Goal: Information Seeking & Learning: Compare options

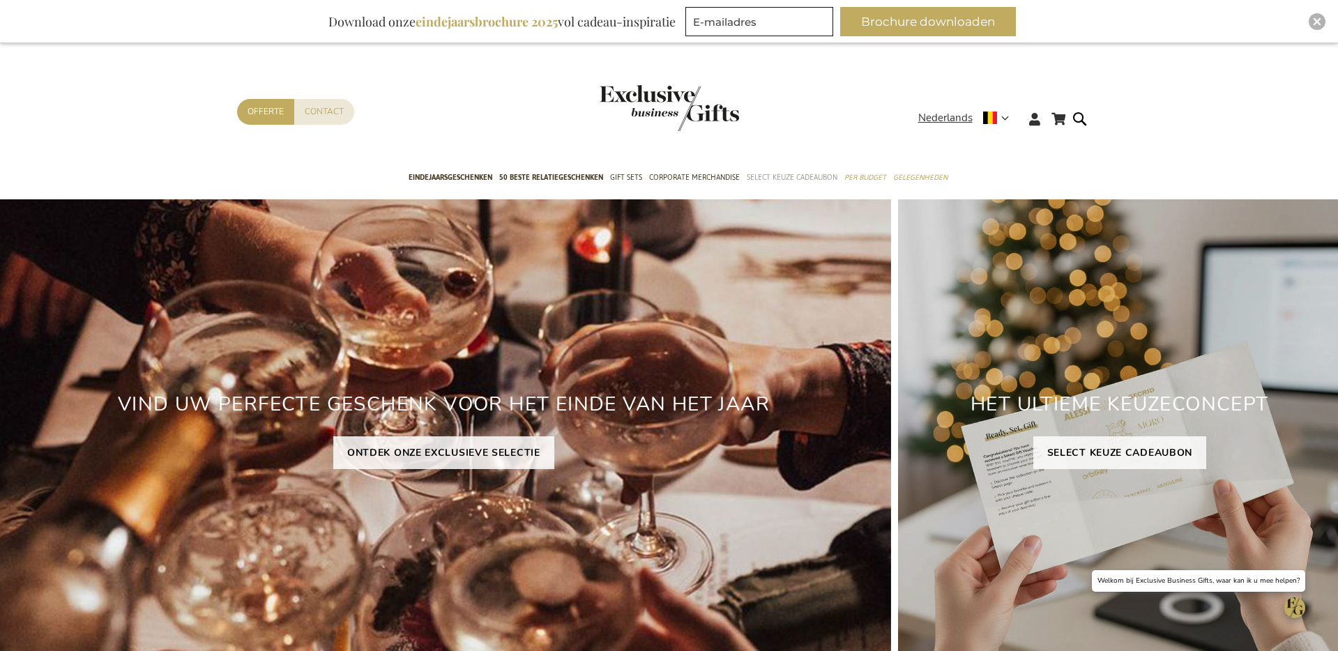
click at [799, 176] on span "Select Keuze Cadeaubon" at bounding box center [792, 177] width 91 height 15
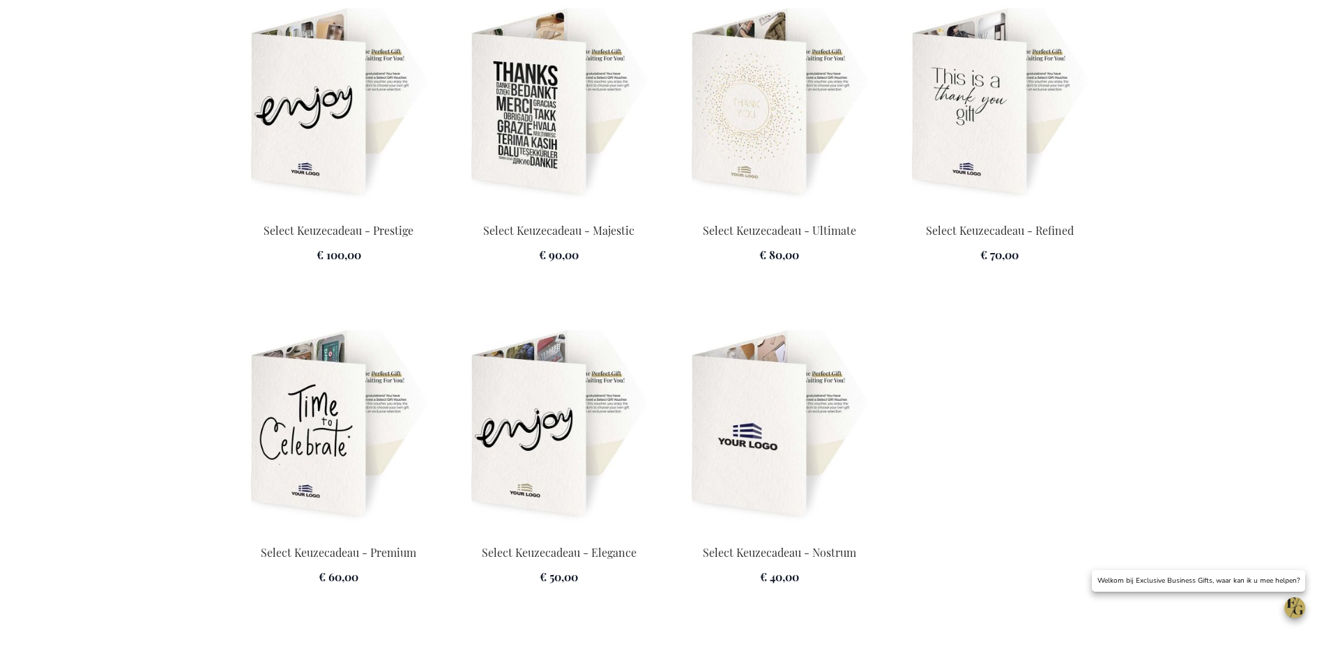
scroll to position [2023, 0]
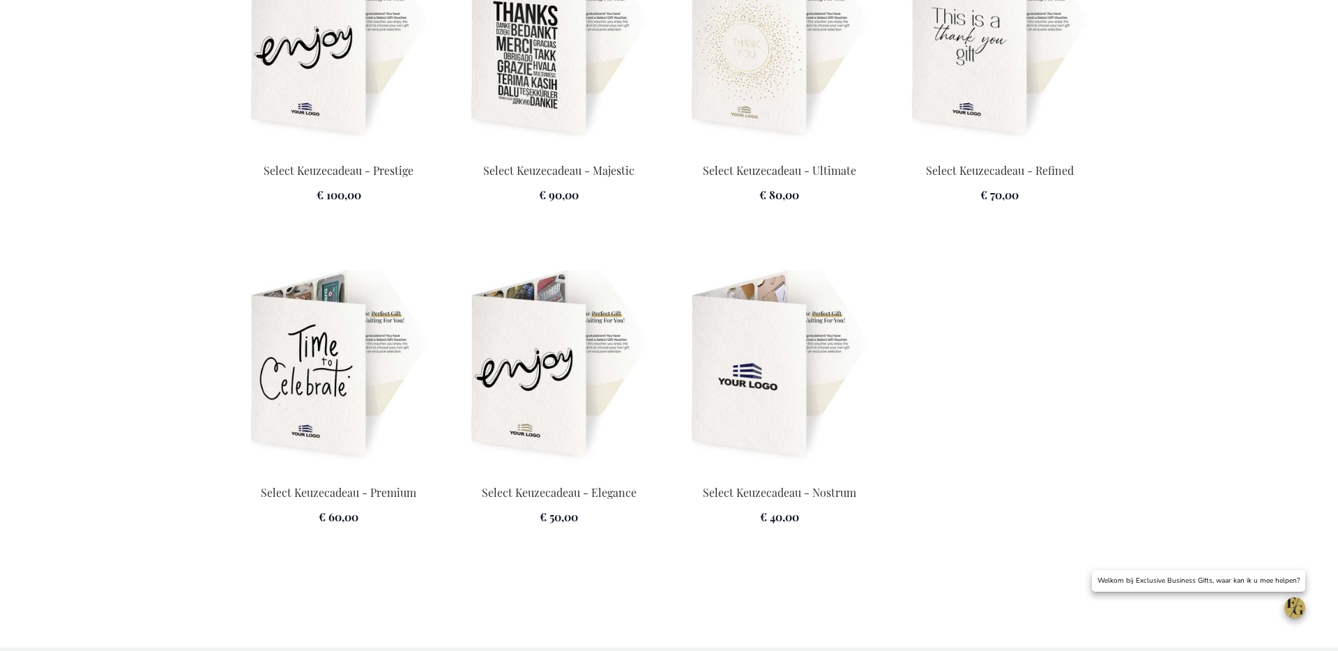
click at [351, 389] on img at bounding box center [339, 365] width 204 height 195
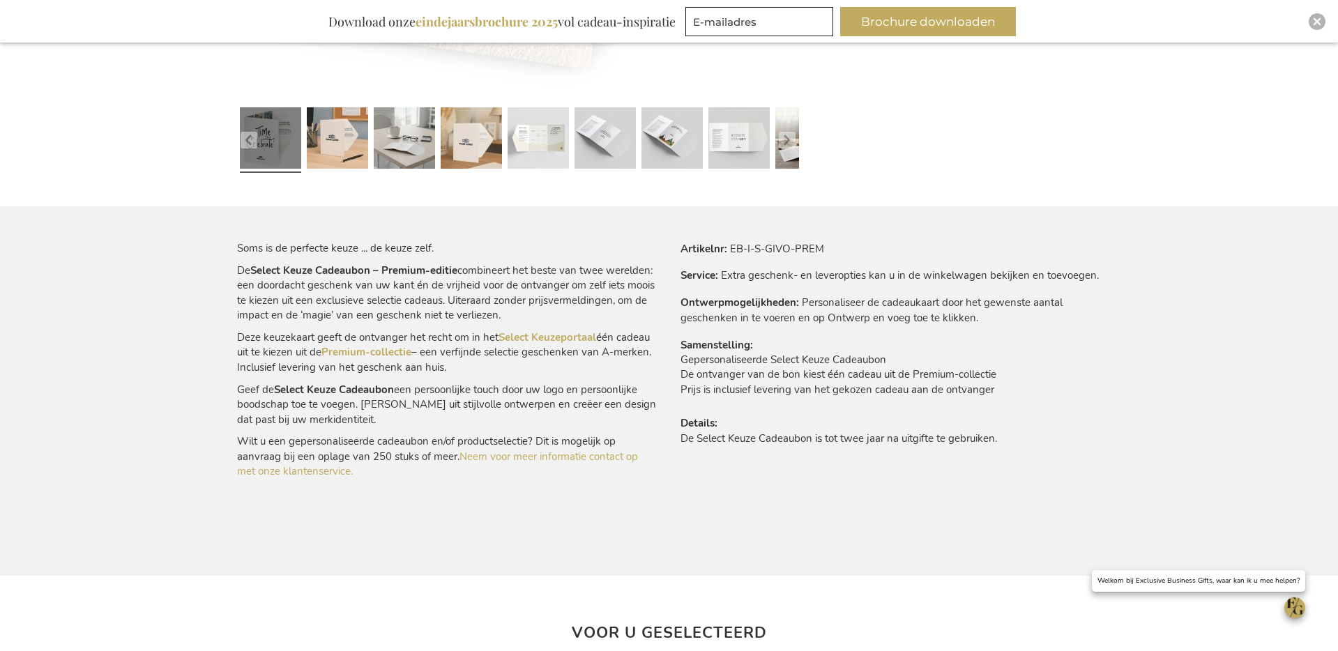
scroll to position [695, 0]
click at [402, 348] on link "Premium-collectie" at bounding box center [367, 351] width 90 height 14
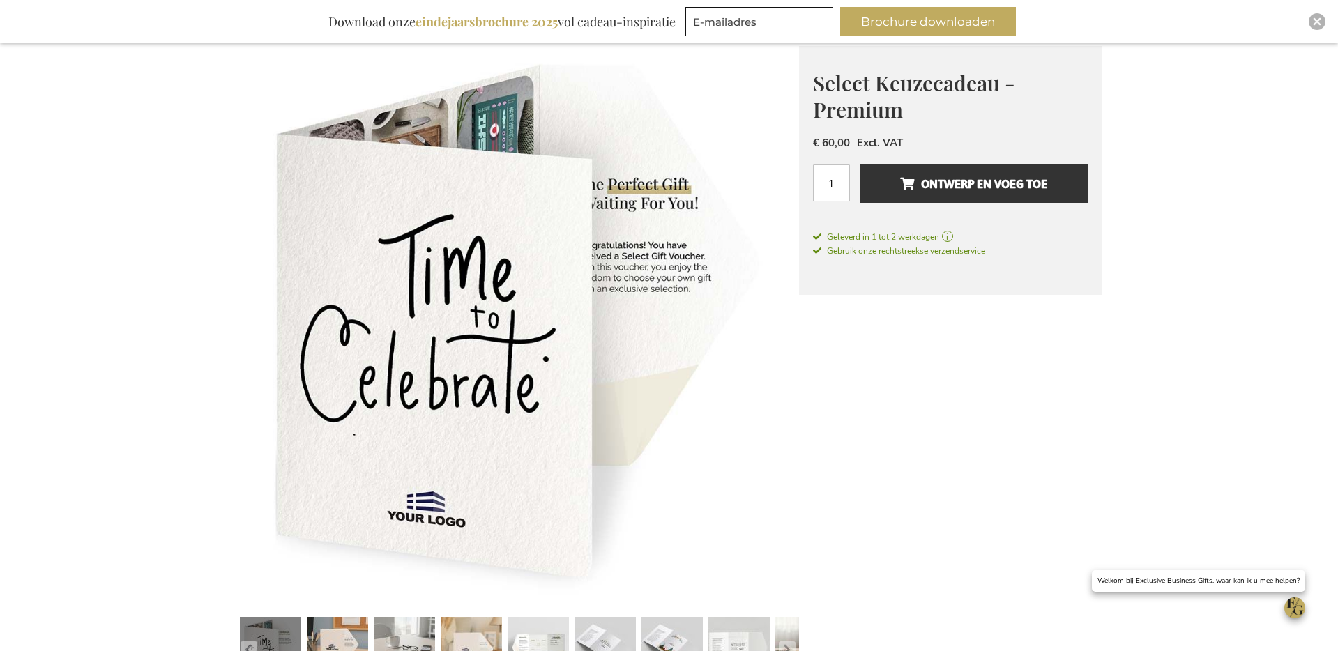
scroll to position [0, 0]
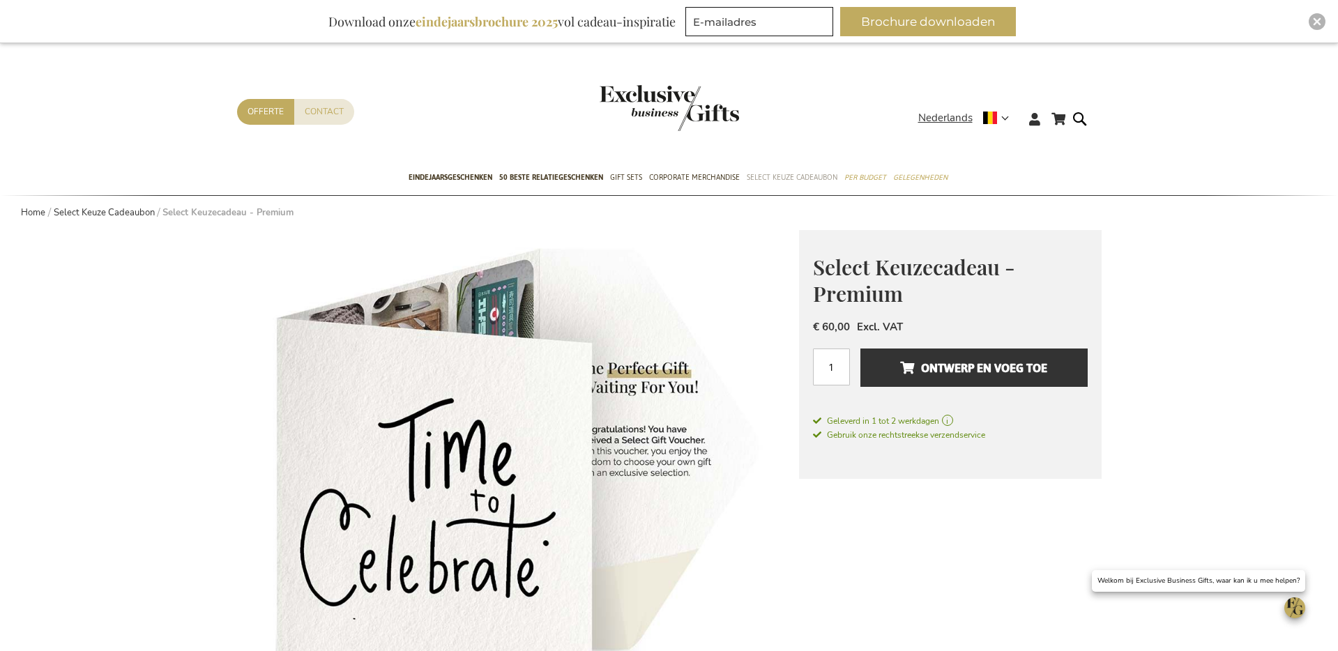
click at [790, 173] on span "Select Keuze Cadeaubon" at bounding box center [792, 177] width 91 height 15
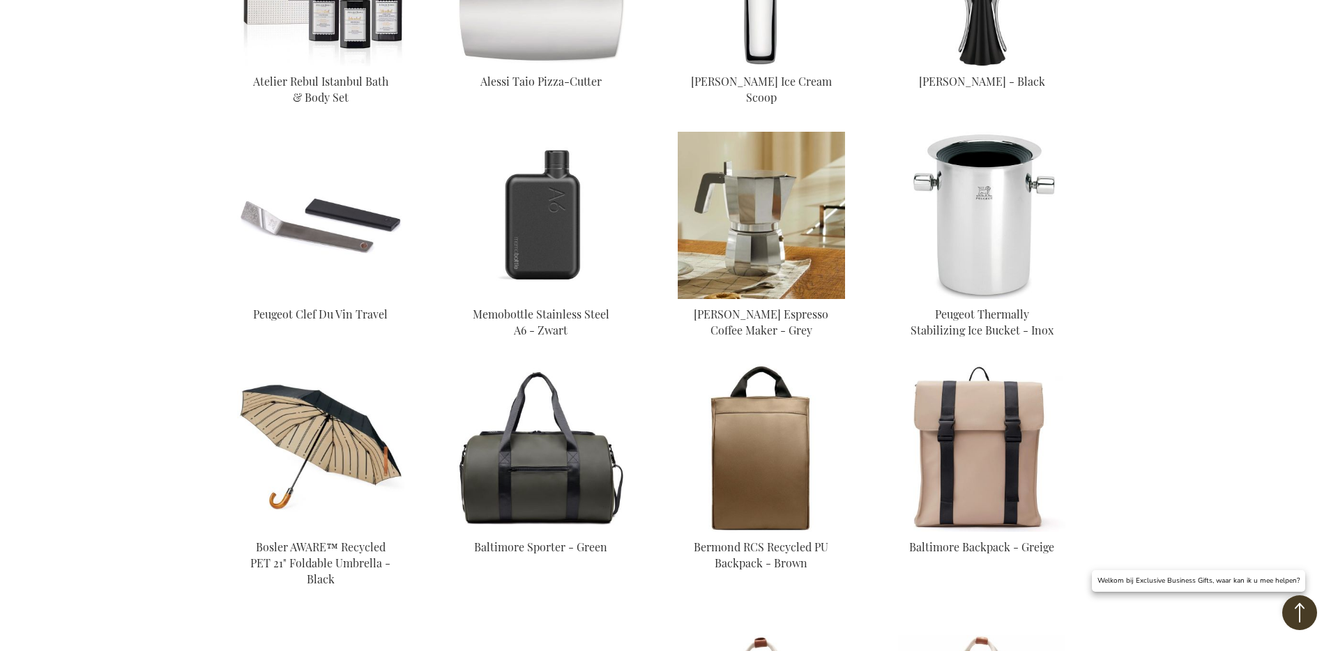
scroll to position [2885, 0]
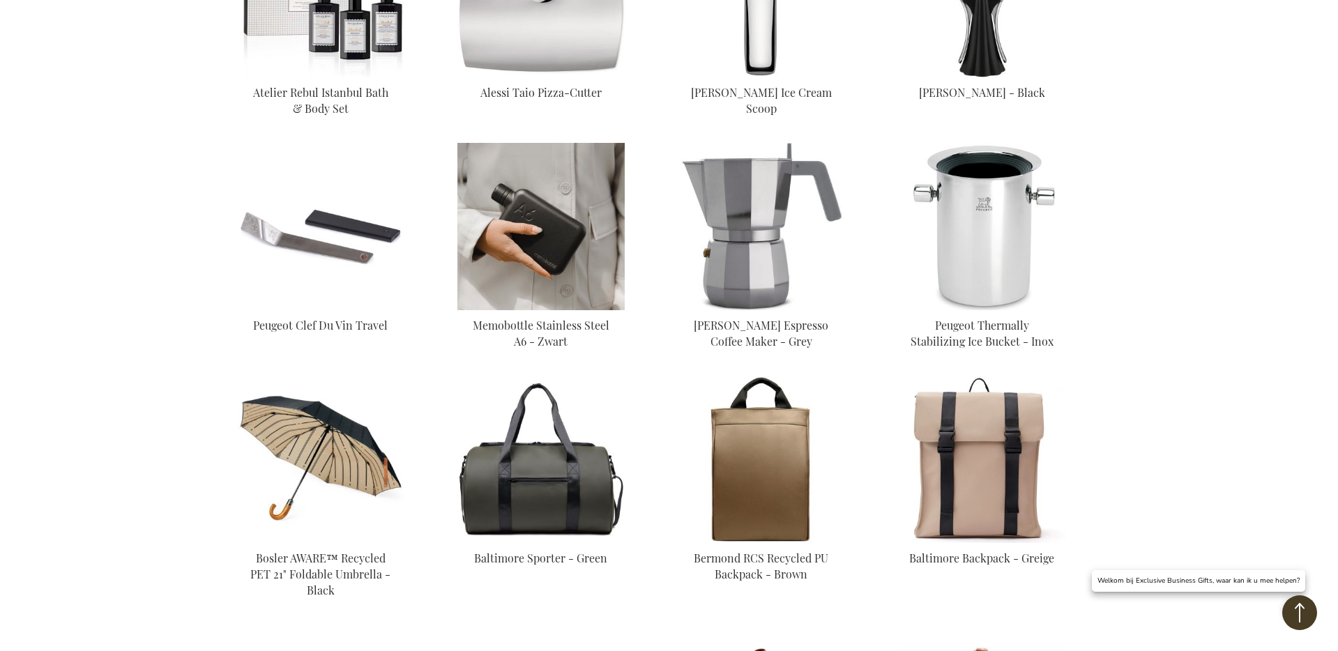
click at [556, 219] on img at bounding box center [541, 226] width 167 height 167
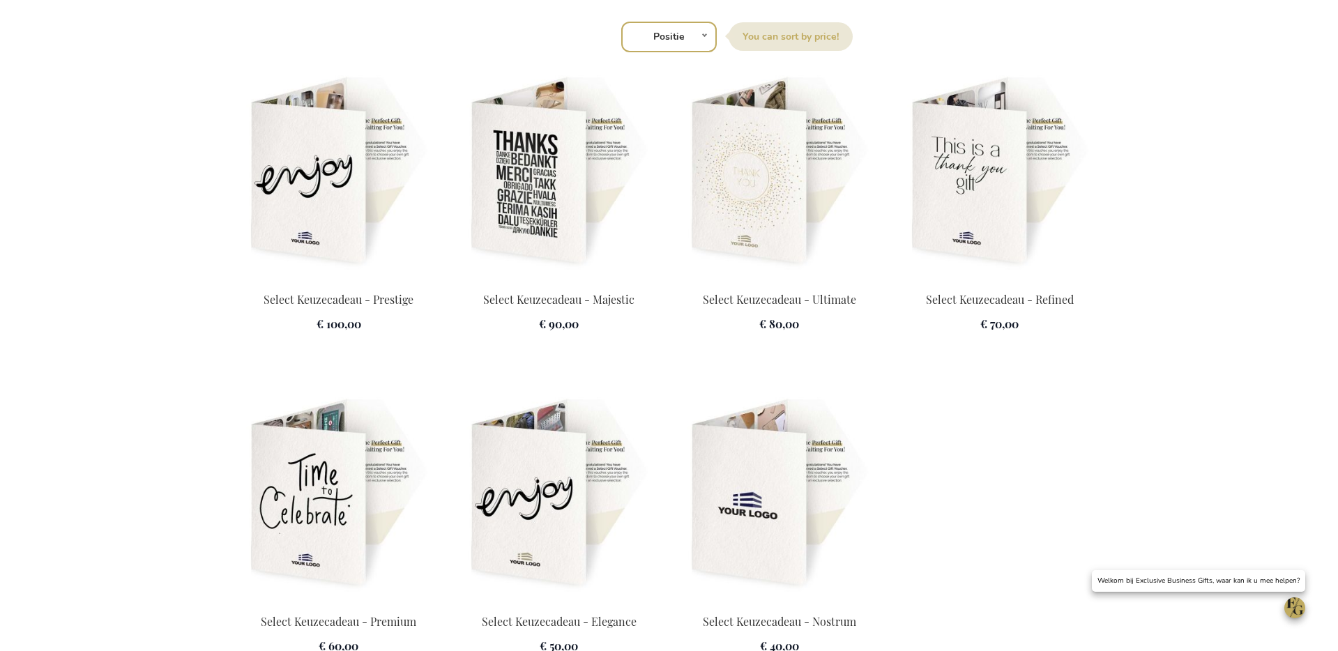
scroll to position [1931, 0]
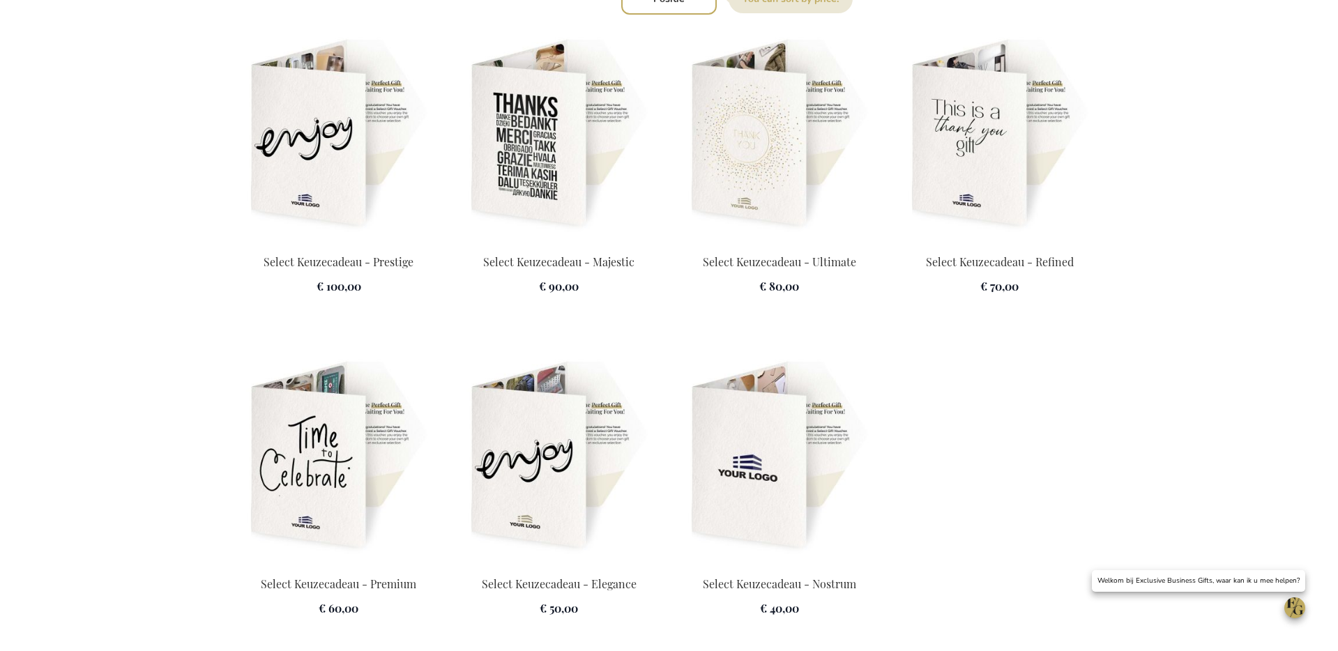
click at [992, 150] on img at bounding box center [1000, 134] width 204 height 195
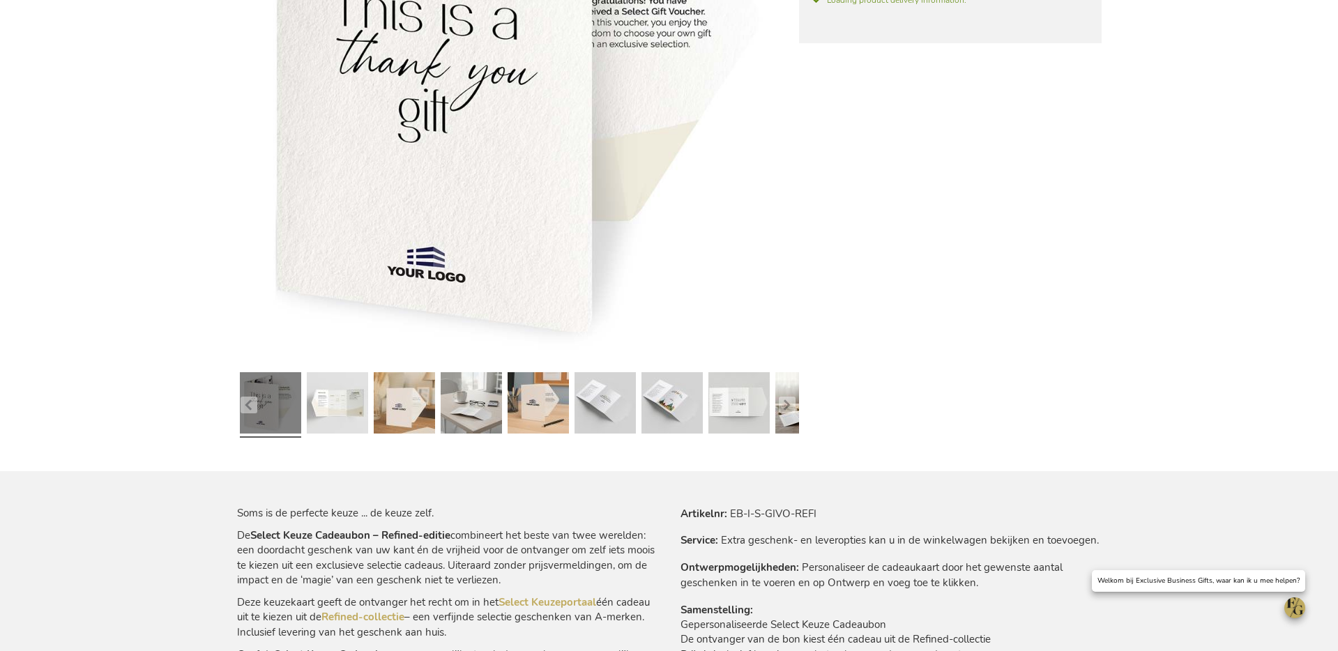
scroll to position [763, 0]
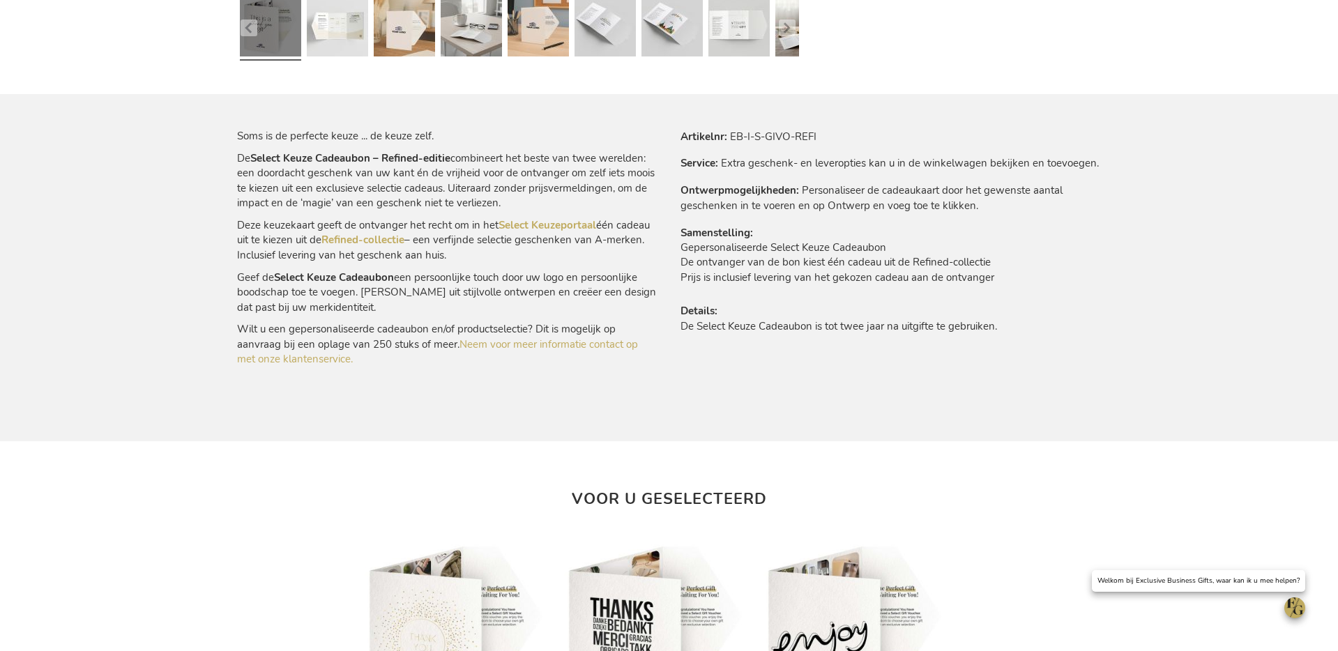
click at [335, 247] on p "Deze keuzekaart geeft de ontvanger het recht om in het Select Keuzeportaal één …" at bounding box center [447, 240] width 421 height 45
click at [335, 239] on link "Refined-collectie" at bounding box center [363, 240] width 83 height 14
click at [384, 243] on link "Refined-collectie" at bounding box center [363, 240] width 83 height 14
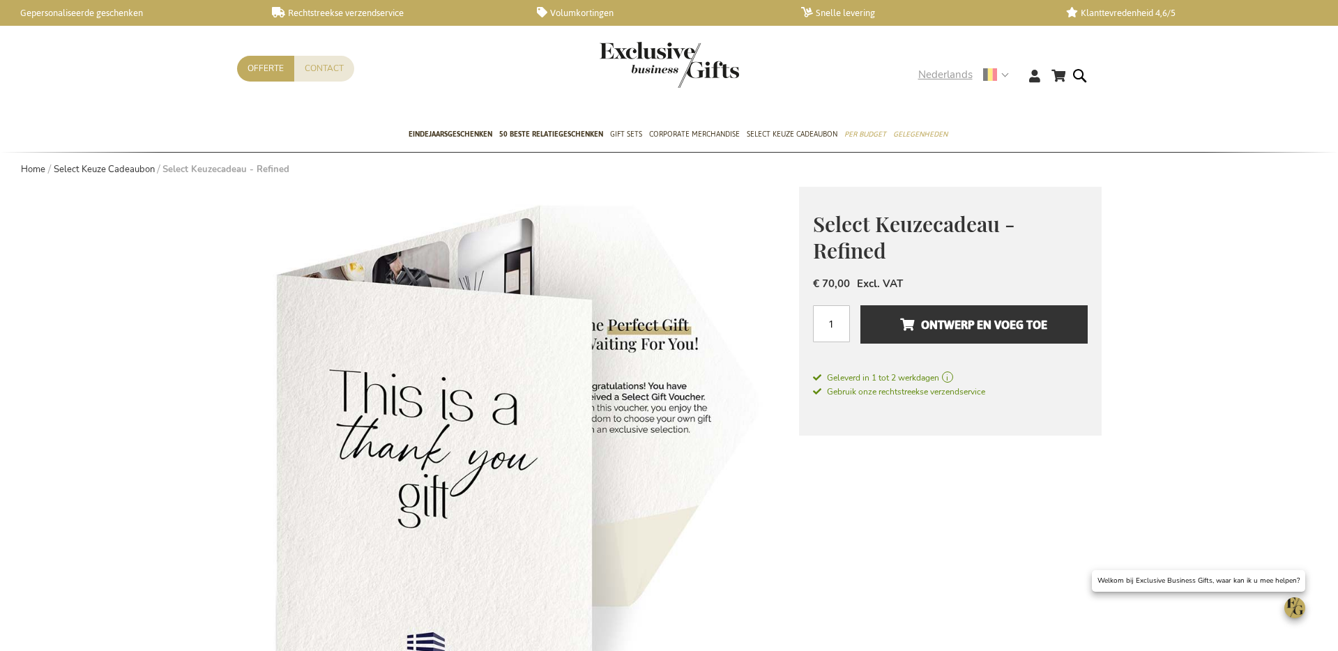
click at [997, 75] on strong "Nederlands" at bounding box center [962, 75] width 89 height 16
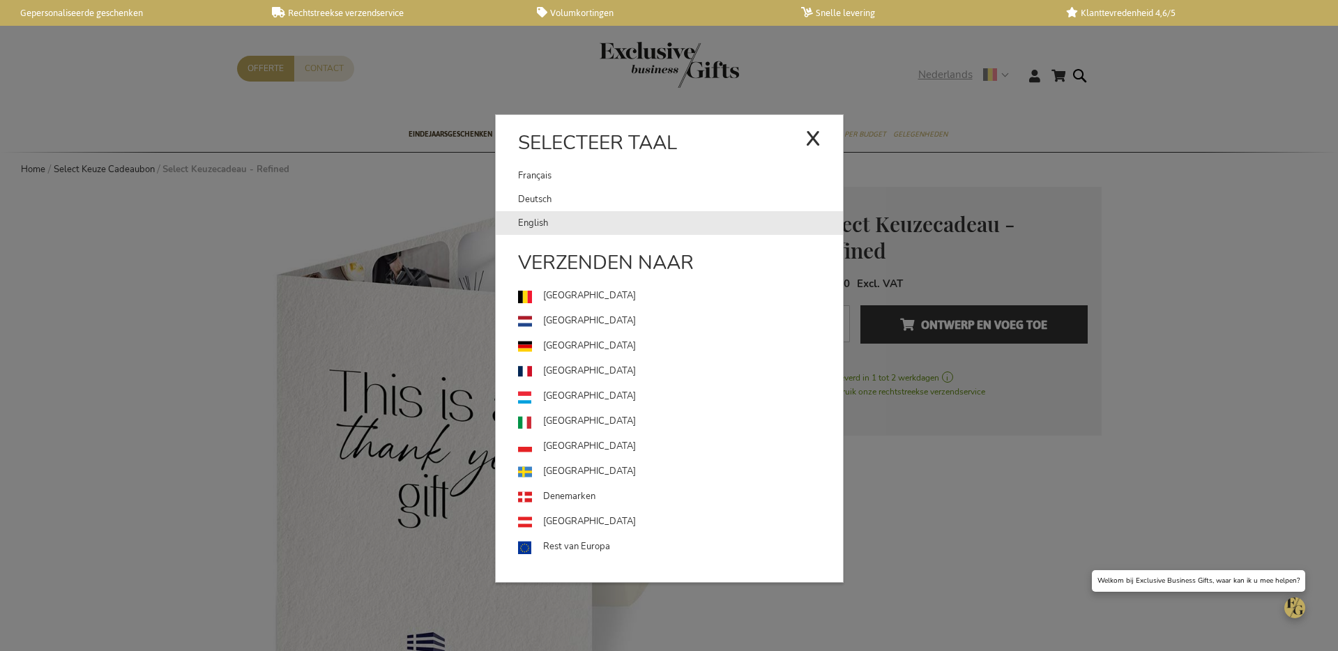
click at [595, 216] on link "English" at bounding box center [680, 223] width 325 height 24
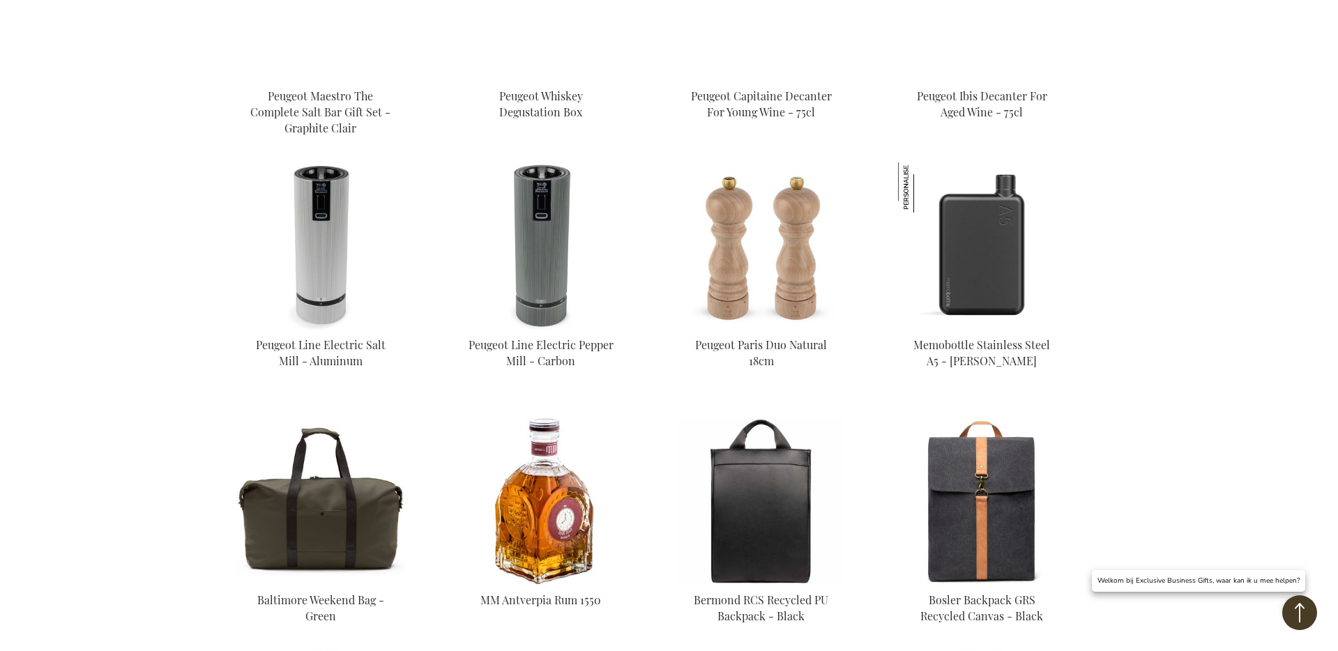
scroll to position [2426, 0]
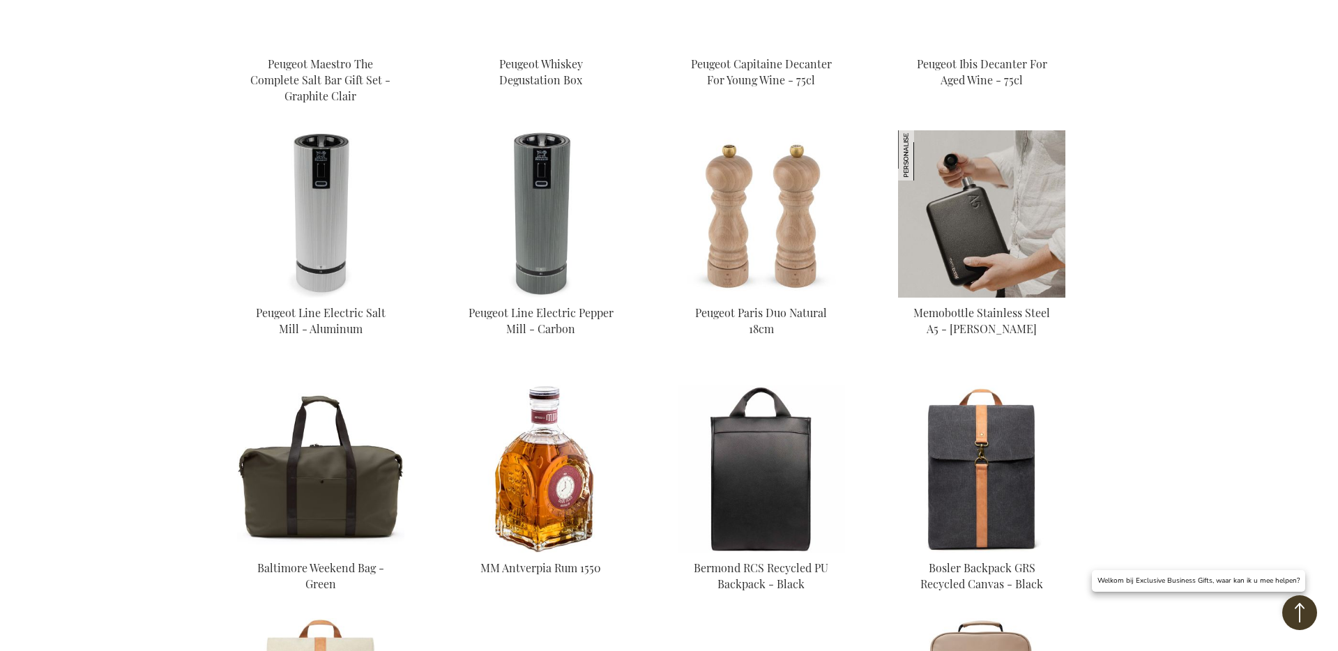
click at [989, 211] on img at bounding box center [981, 213] width 167 height 167
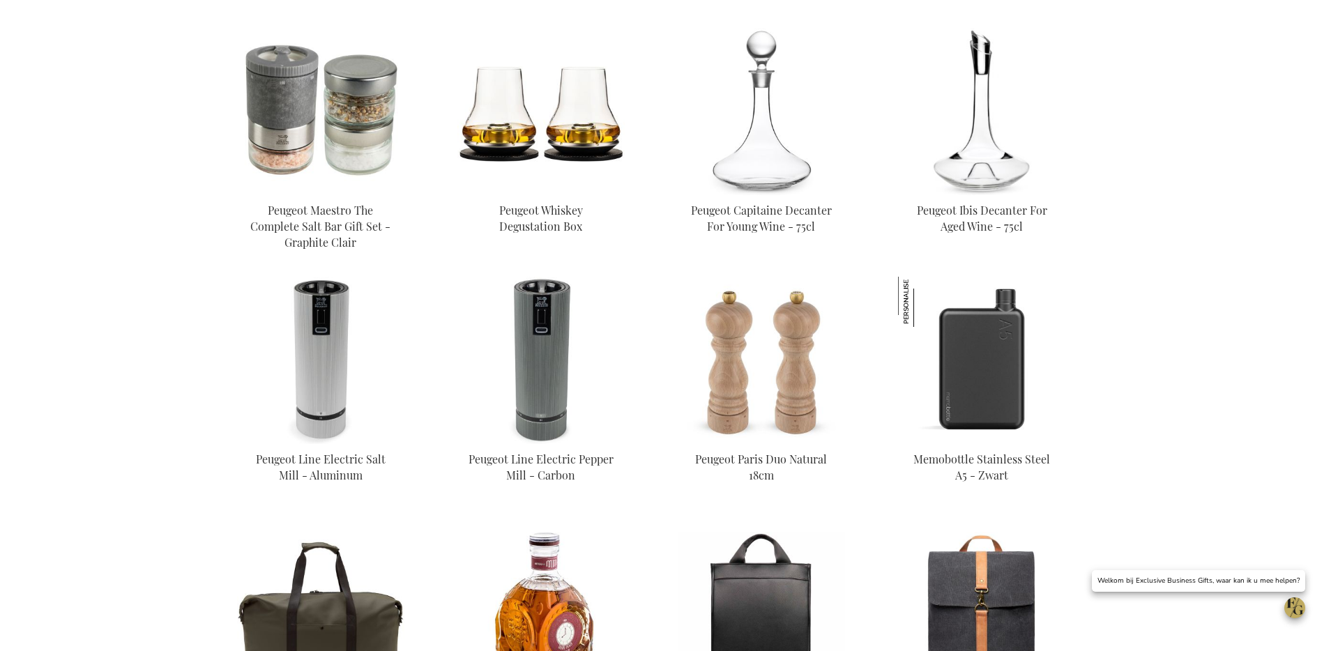
scroll to position [2281, 0]
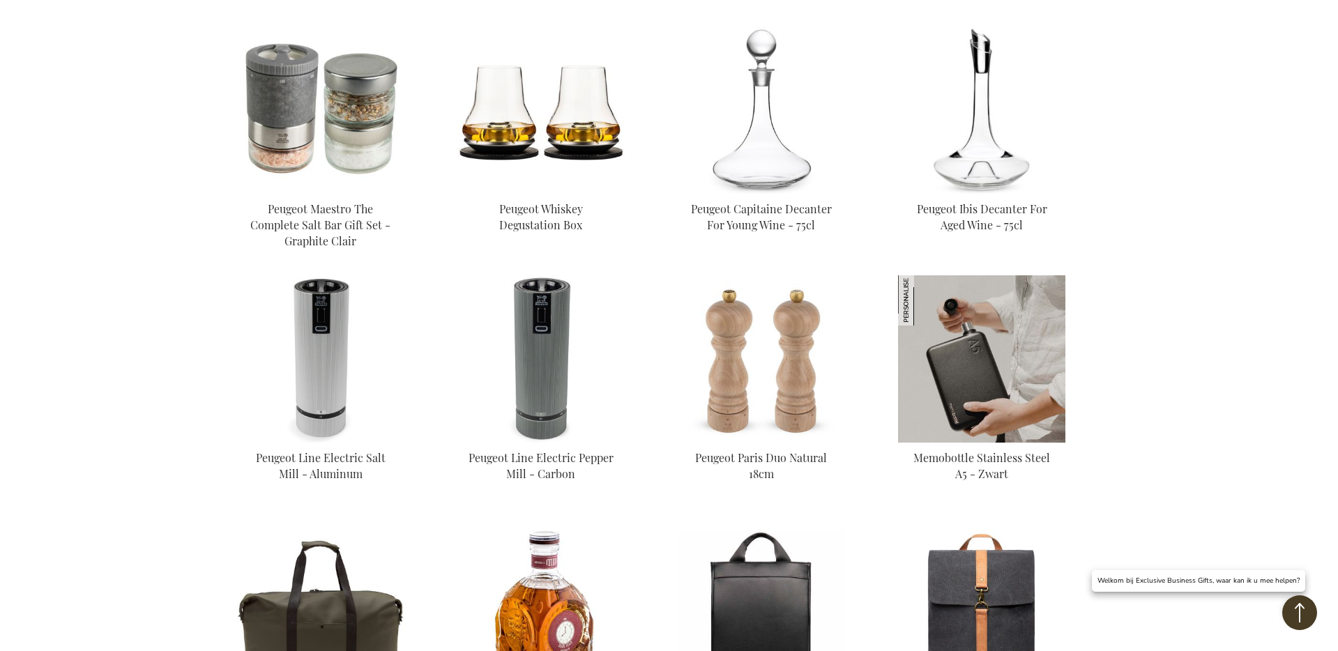
click at [950, 345] on img at bounding box center [981, 358] width 167 height 167
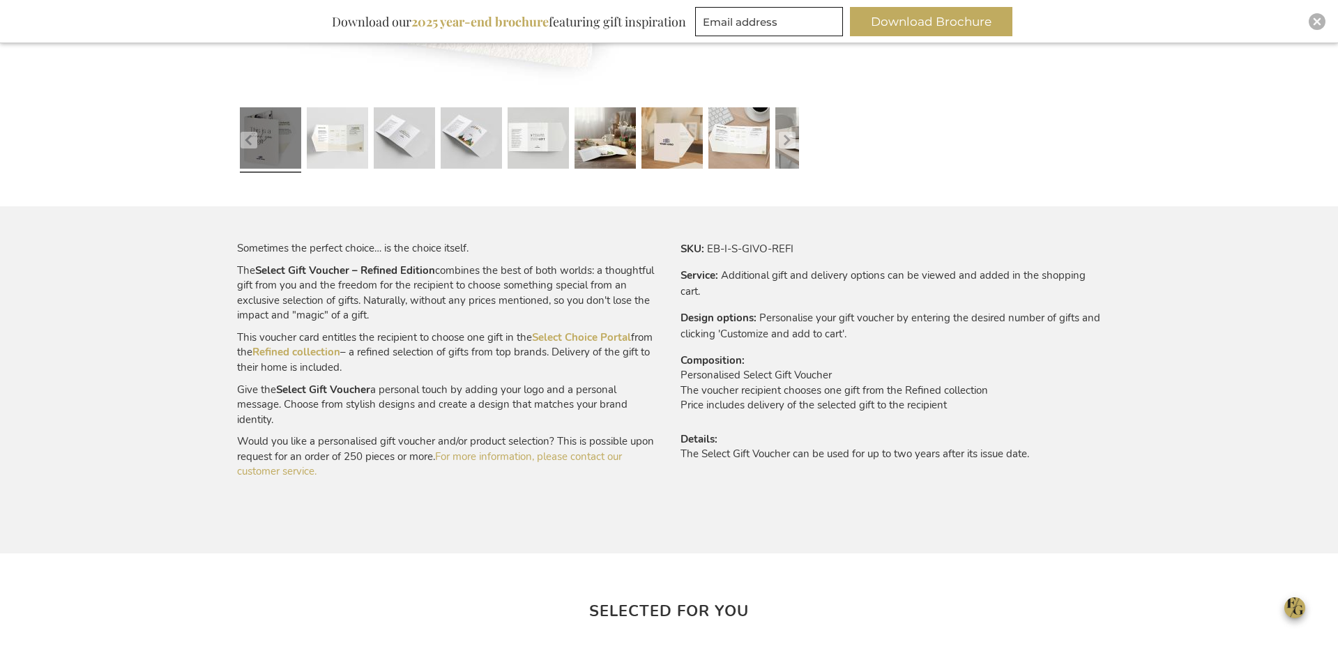
scroll to position [603, 0]
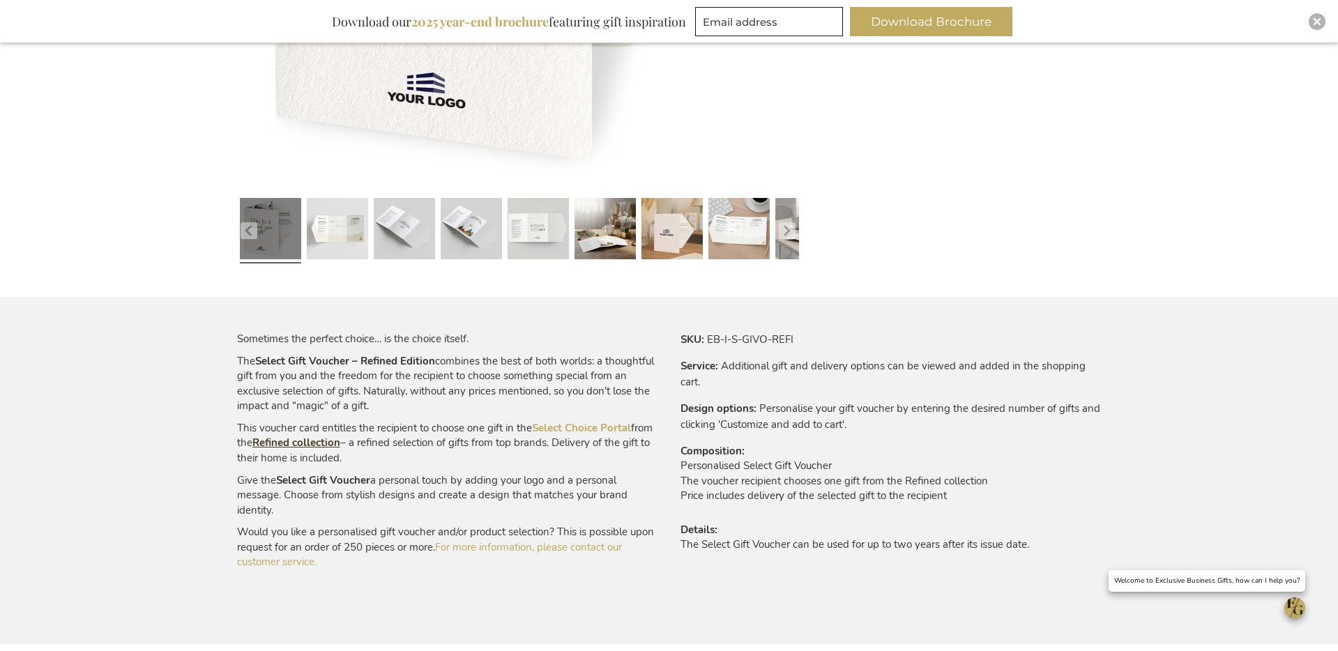
click at [340, 437] on link "Refined collection" at bounding box center [296, 443] width 88 height 14
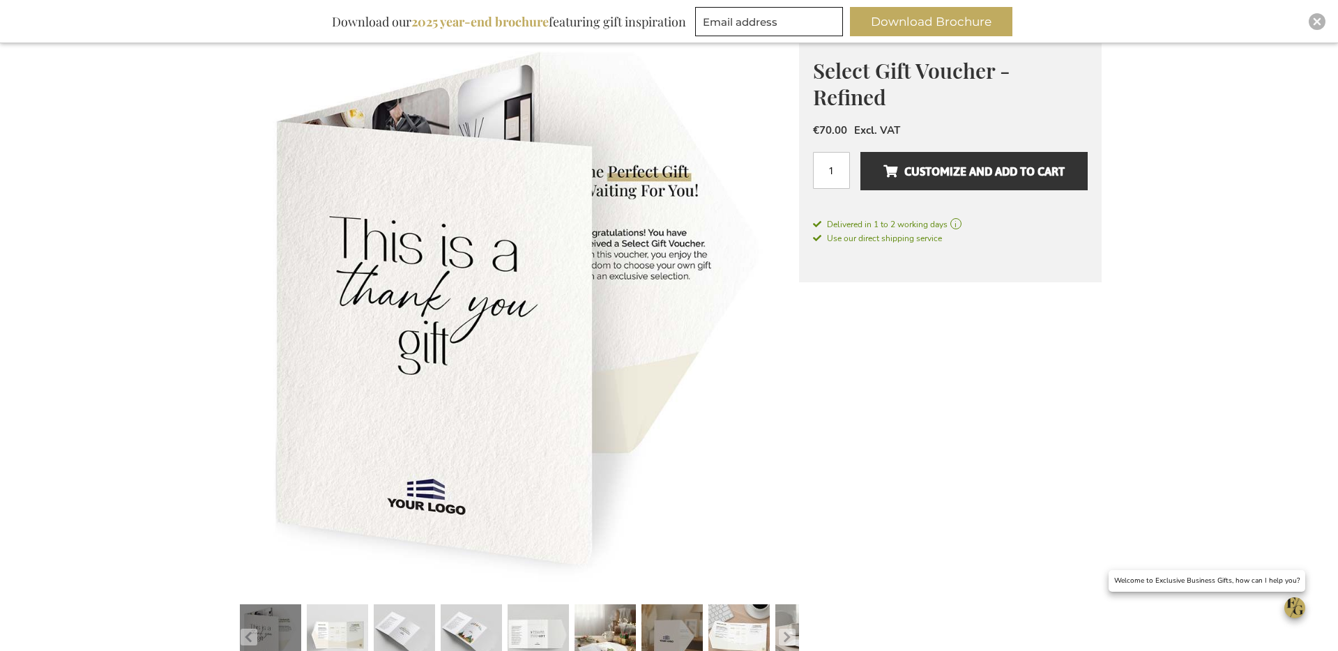
scroll to position [0, 0]
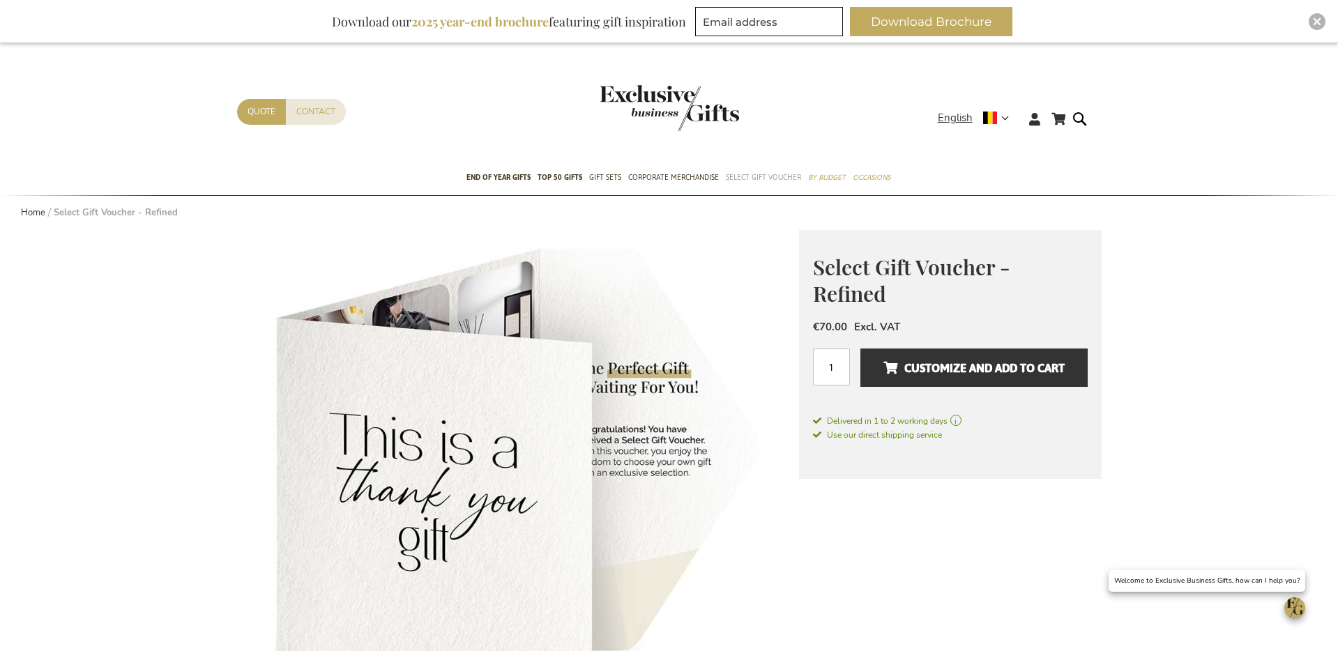
click at [756, 172] on span "Select Gift Voucher" at bounding box center [763, 177] width 75 height 15
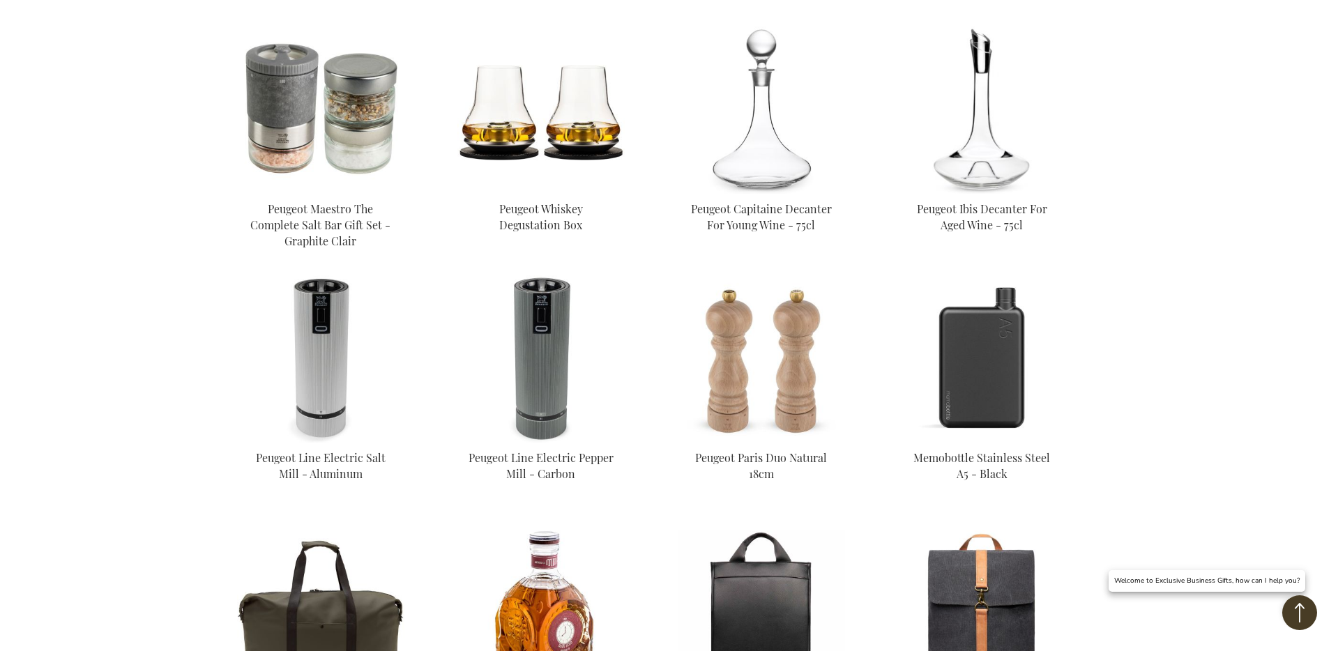
scroll to position [2265, 0]
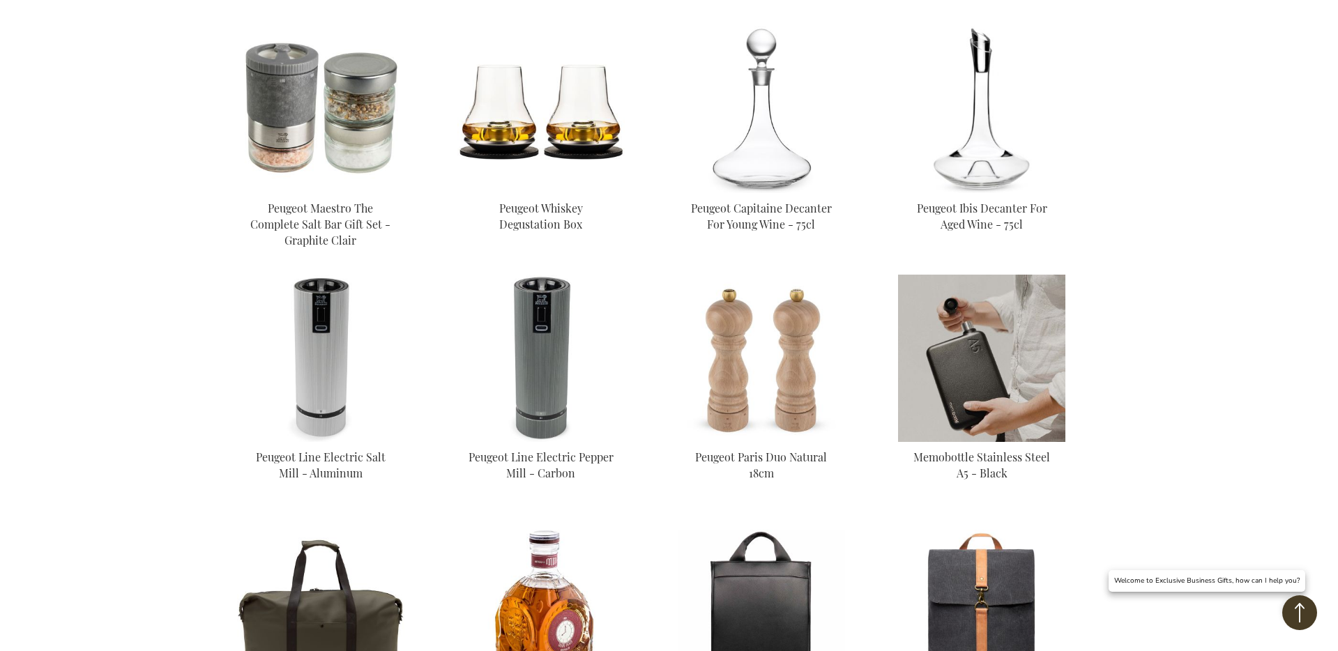
click at [1038, 352] on img at bounding box center [981, 358] width 167 height 167
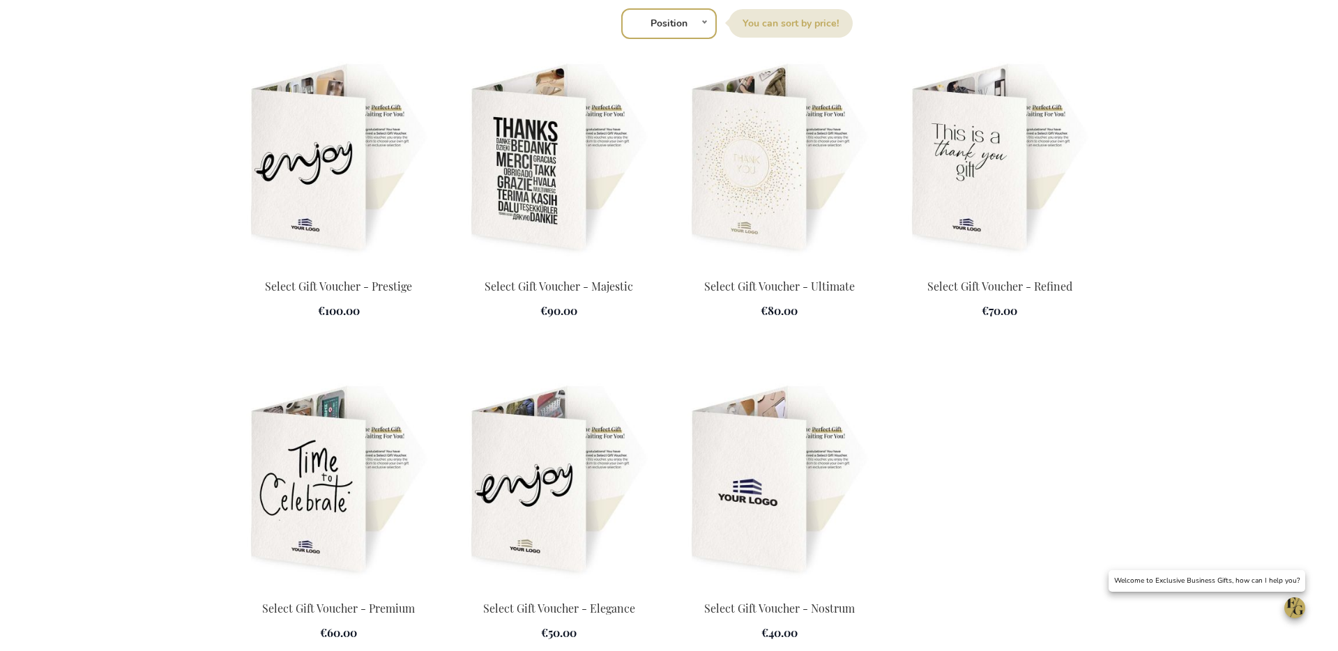
scroll to position [1999, 0]
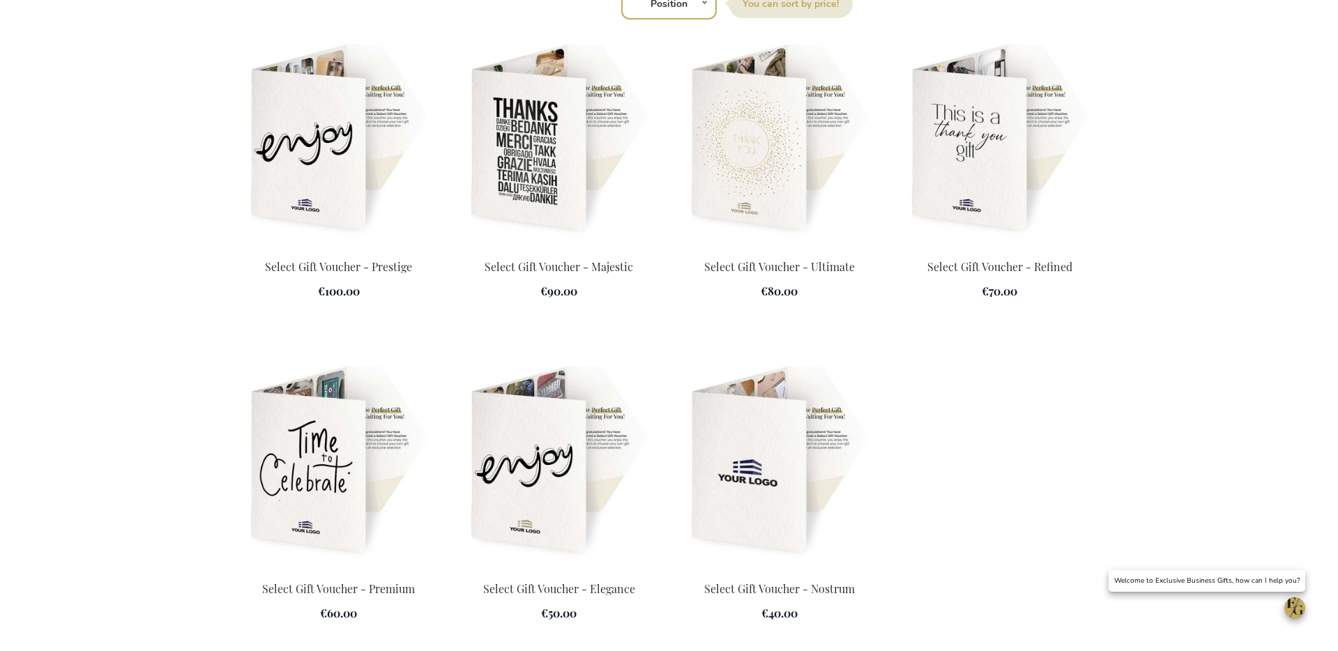
click at [353, 414] on img at bounding box center [339, 461] width 204 height 195
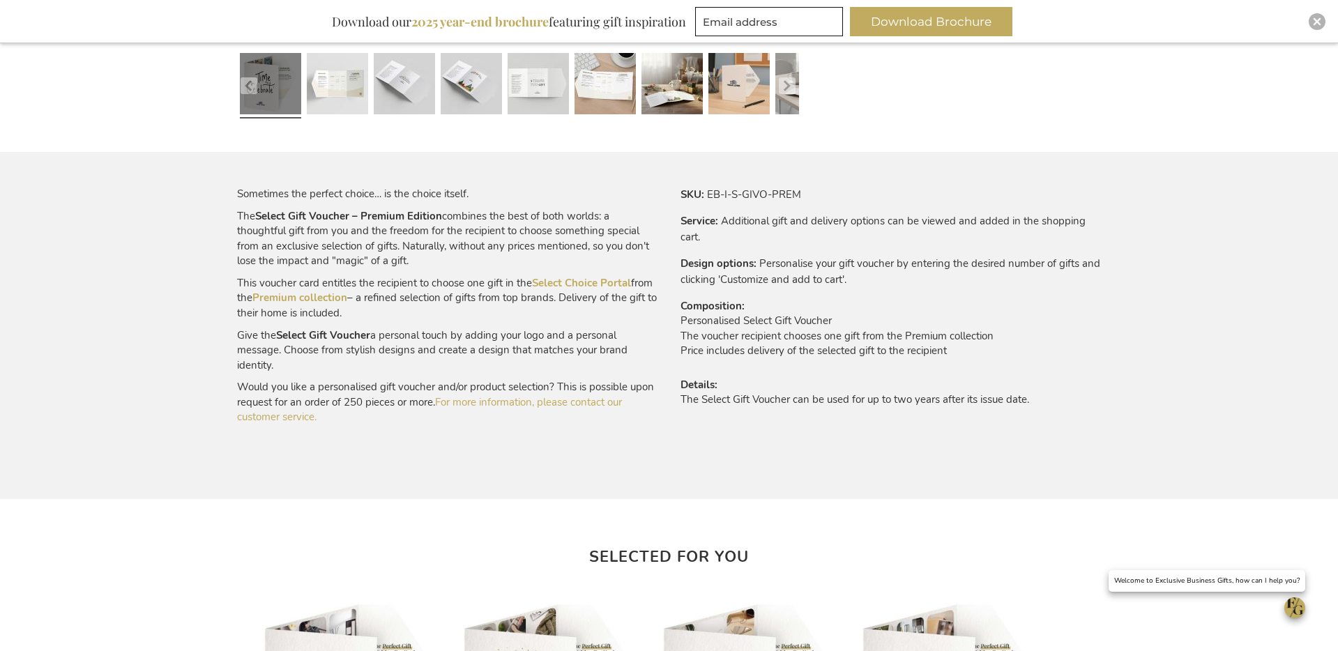
scroll to position [827, 0]
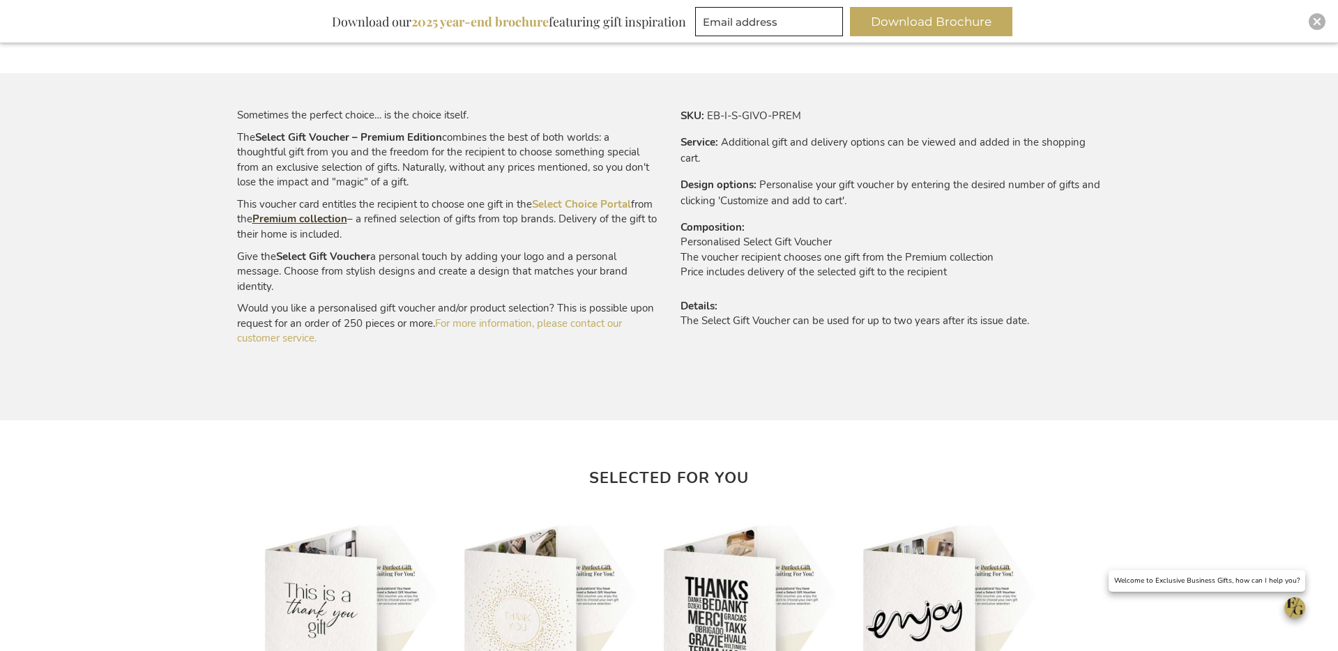
click at [341, 217] on link "Premium collection" at bounding box center [299, 219] width 95 height 14
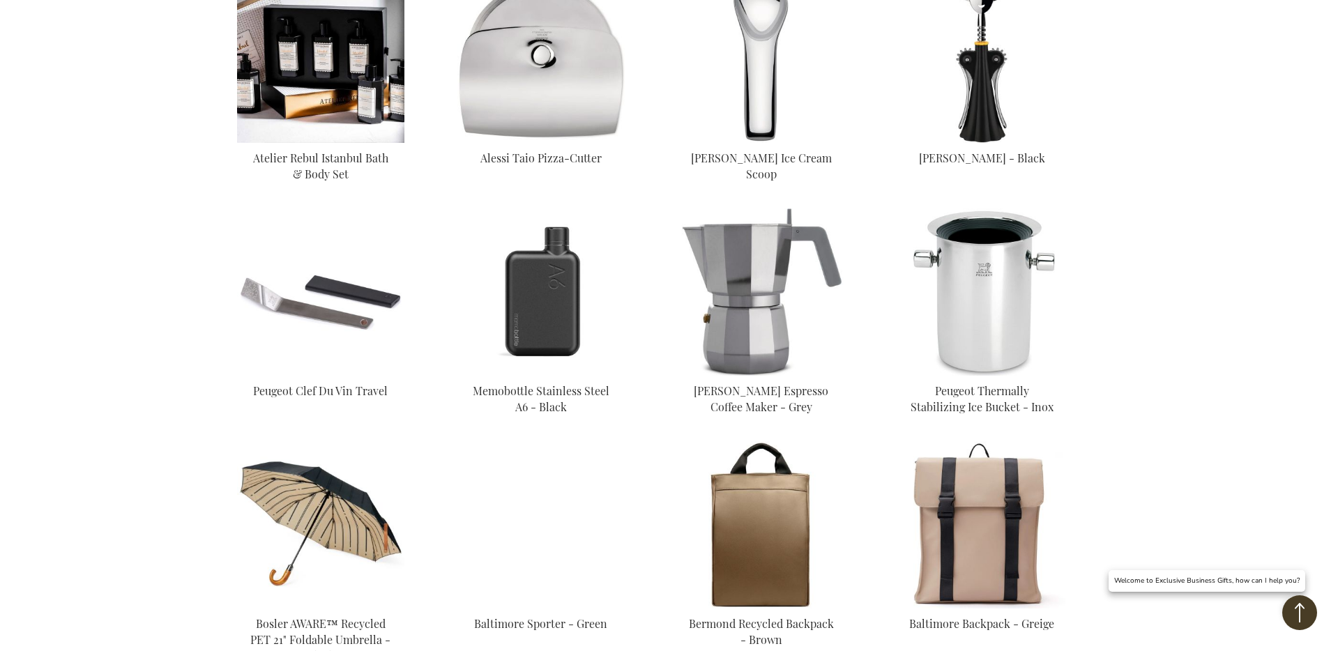
scroll to position [2850, 0]
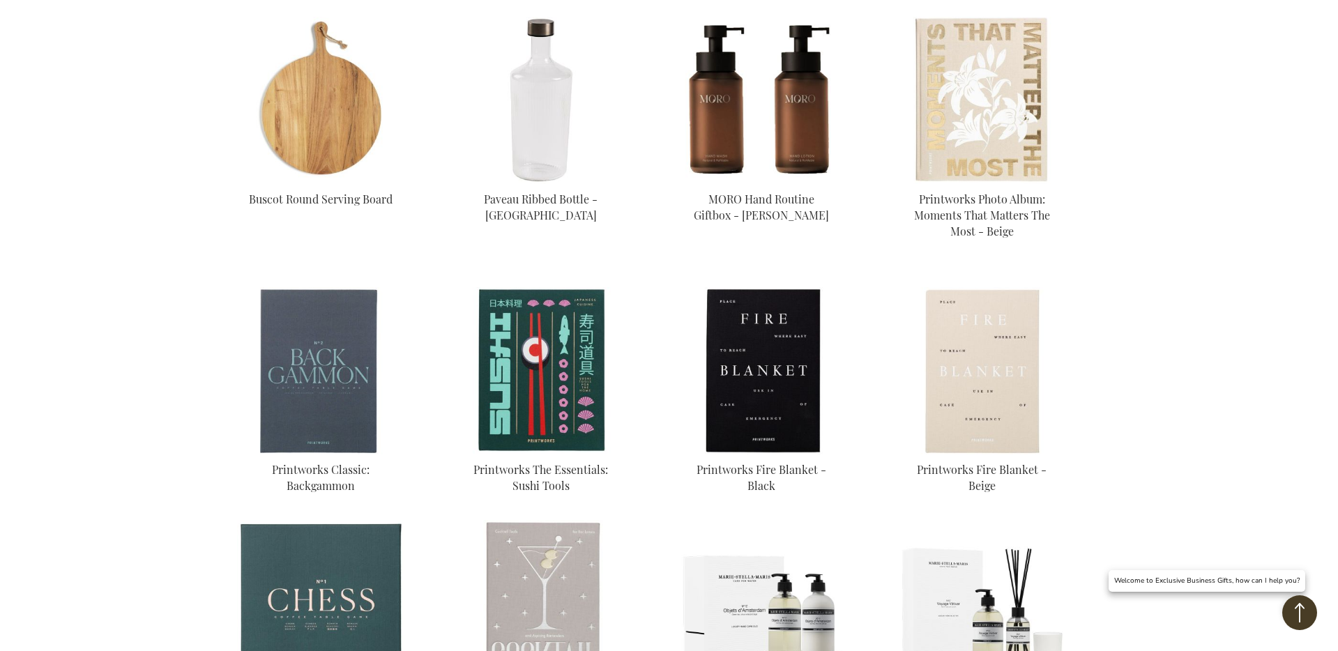
scroll to position [1469, 0]
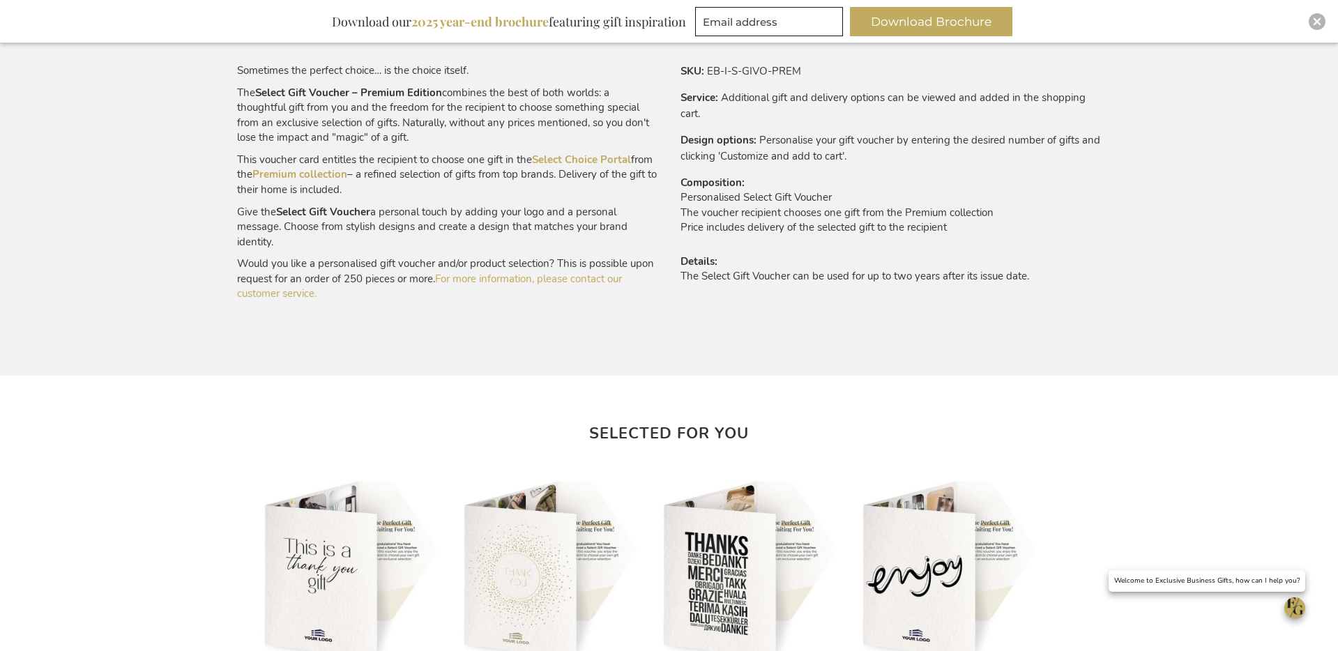
scroll to position [869, 0]
click at [347, 176] on link "Premium collection" at bounding box center [299, 177] width 95 height 14
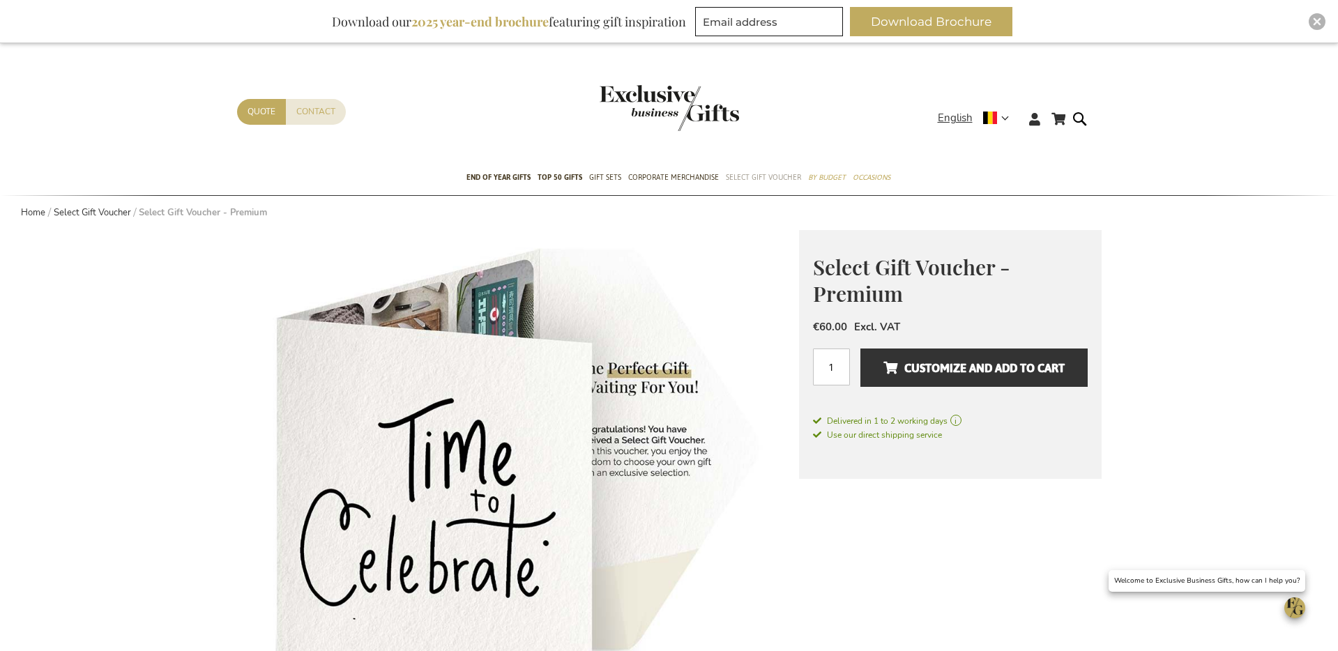
click at [774, 172] on span "Select Gift Voucher" at bounding box center [763, 177] width 75 height 15
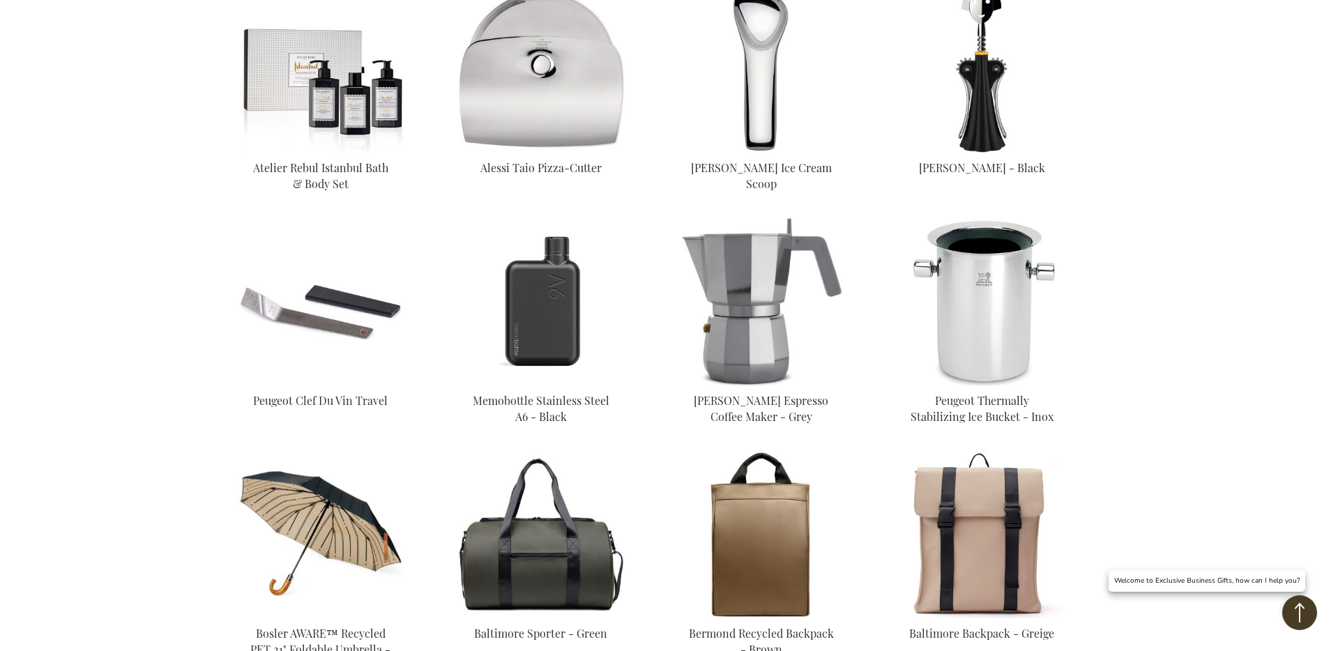
scroll to position [2930, 0]
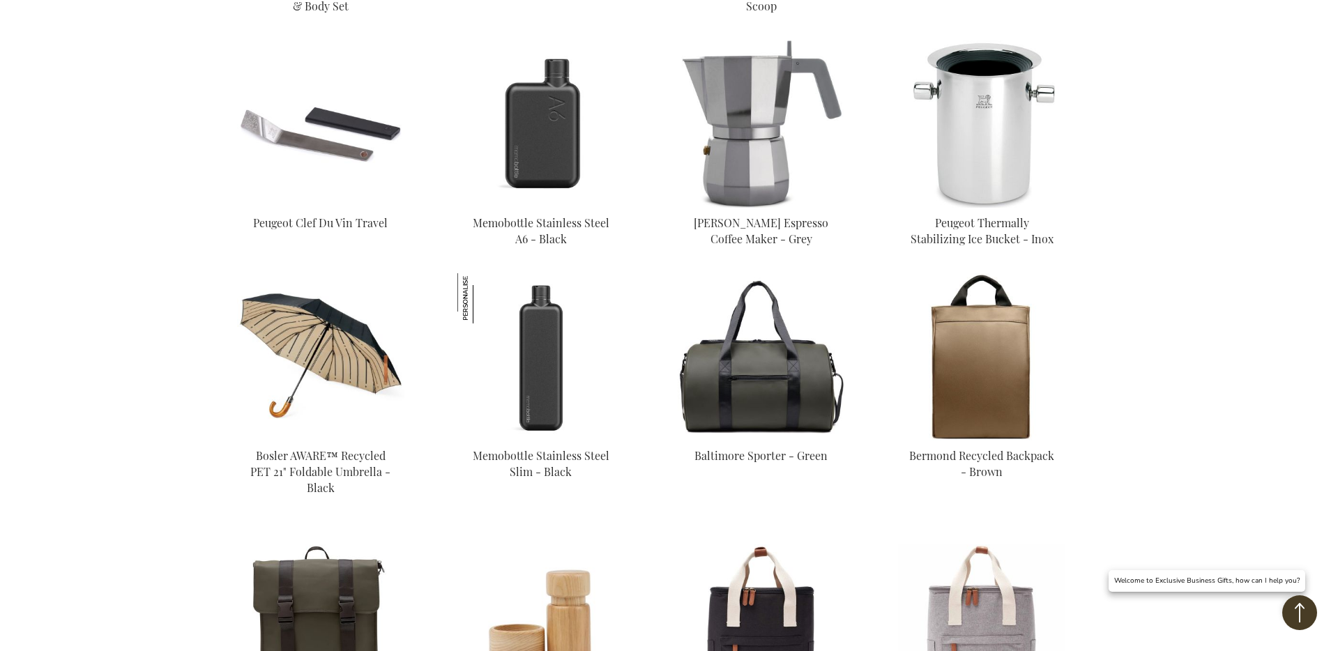
scroll to position [848, 0]
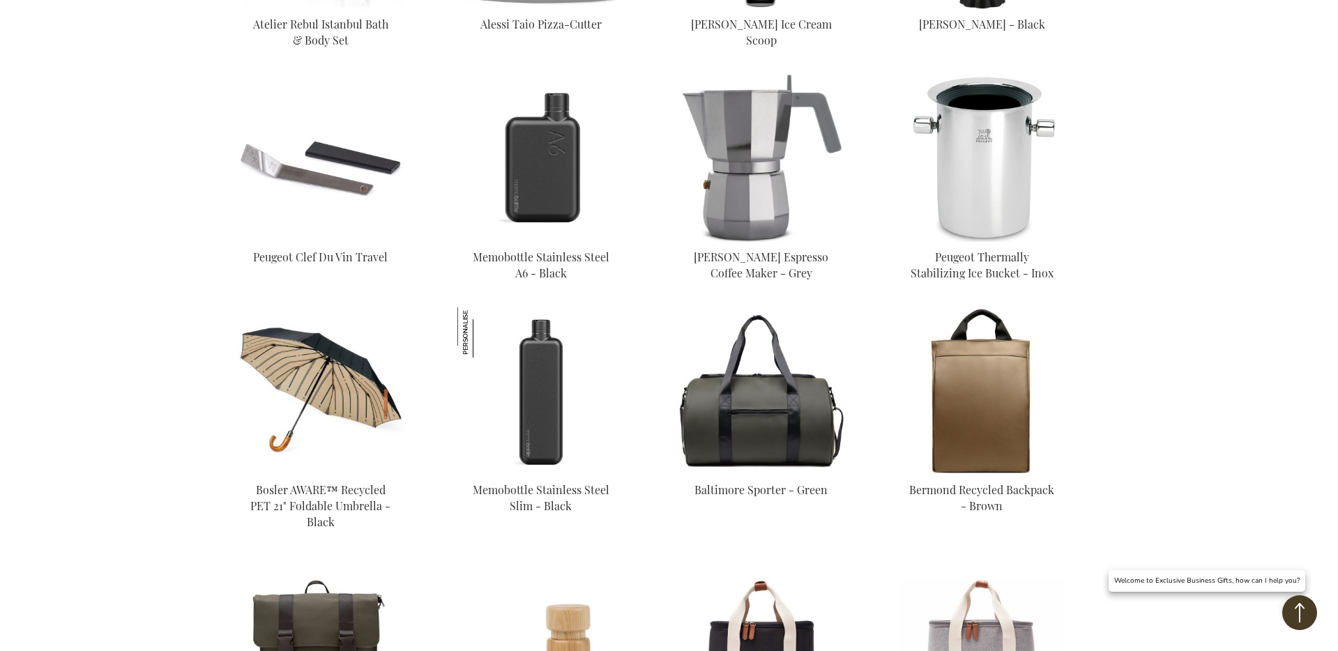
scroll to position [848, 0]
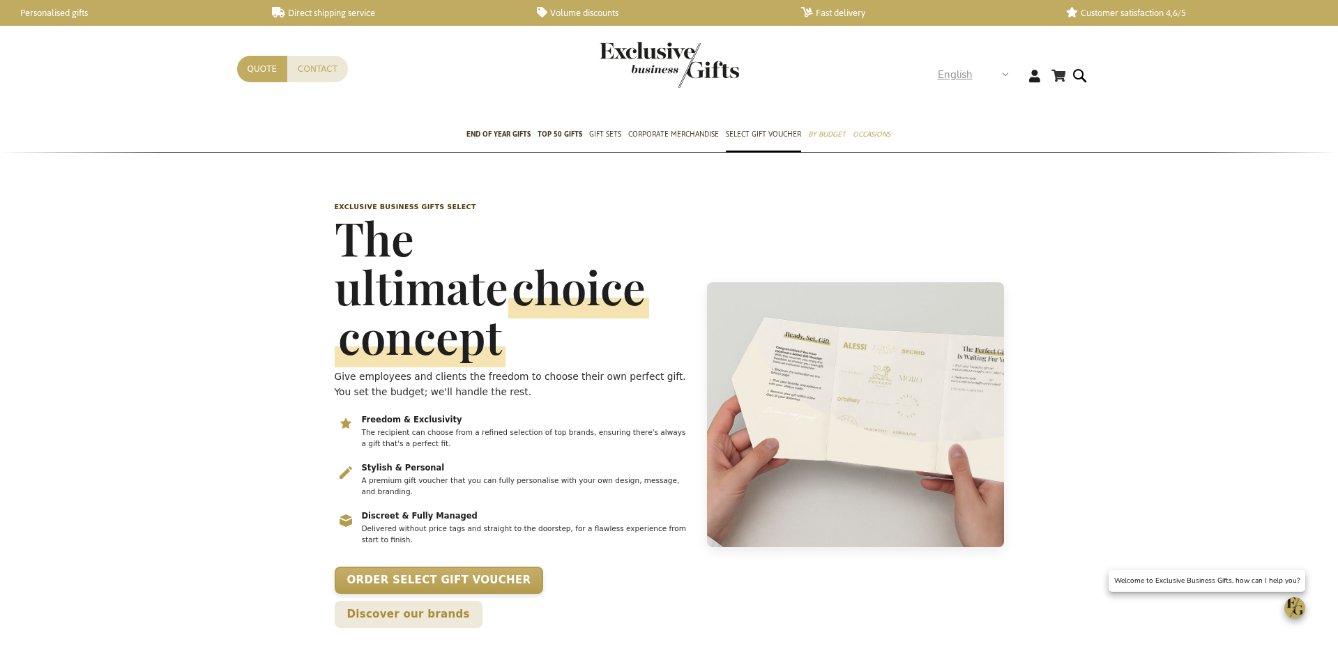
scroll to position [0, 6]
click at [1002, 75] on strong "English" at bounding box center [973, 75] width 70 height 16
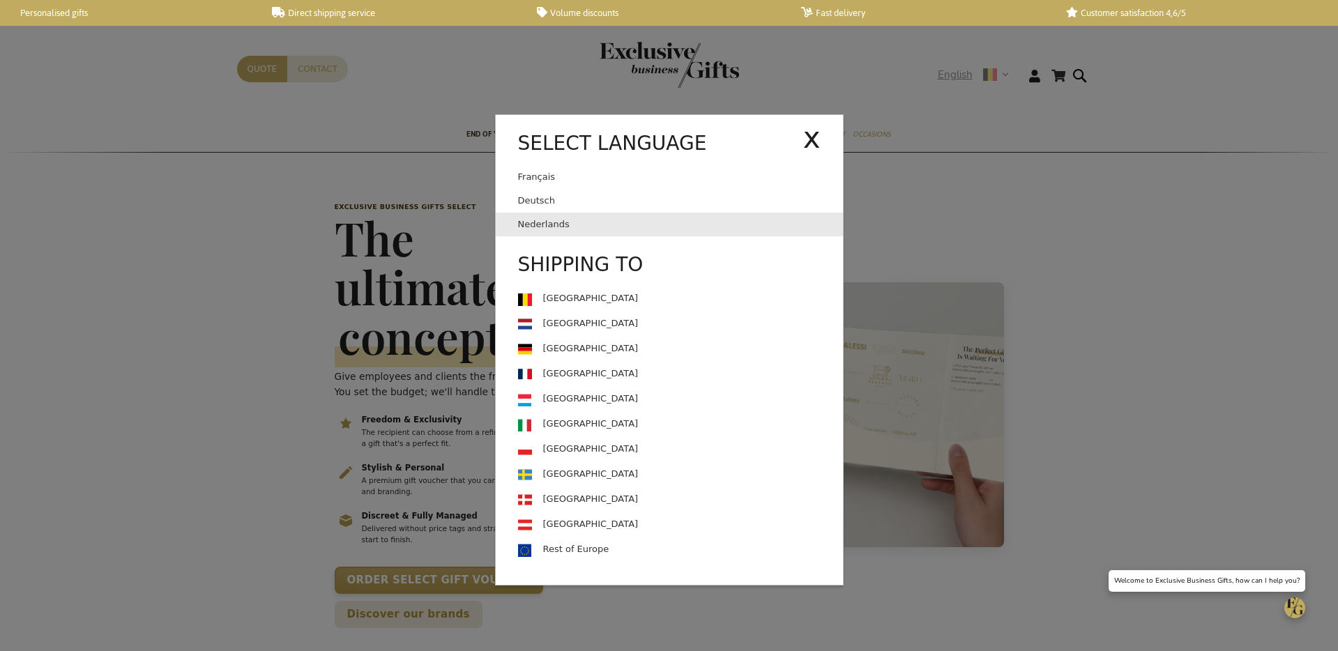
click at [647, 216] on link "Nederlands" at bounding box center [680, 225] width 325 height 24
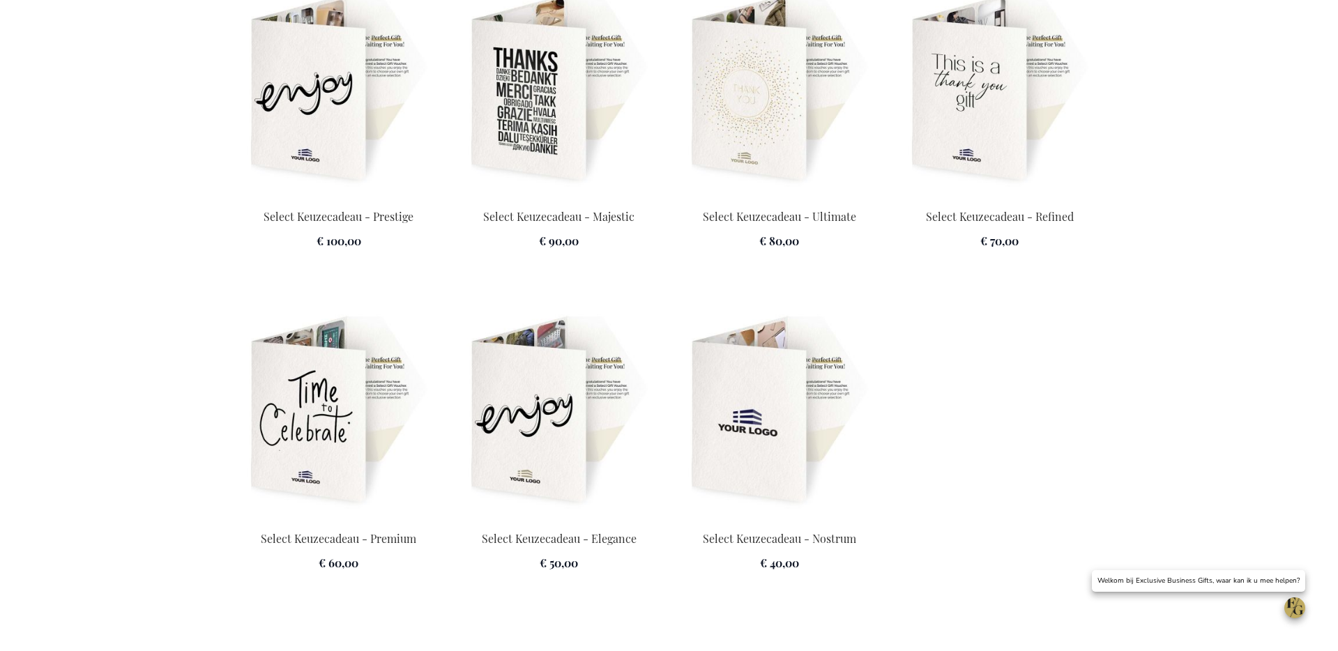
scroll to position [1992, 0]
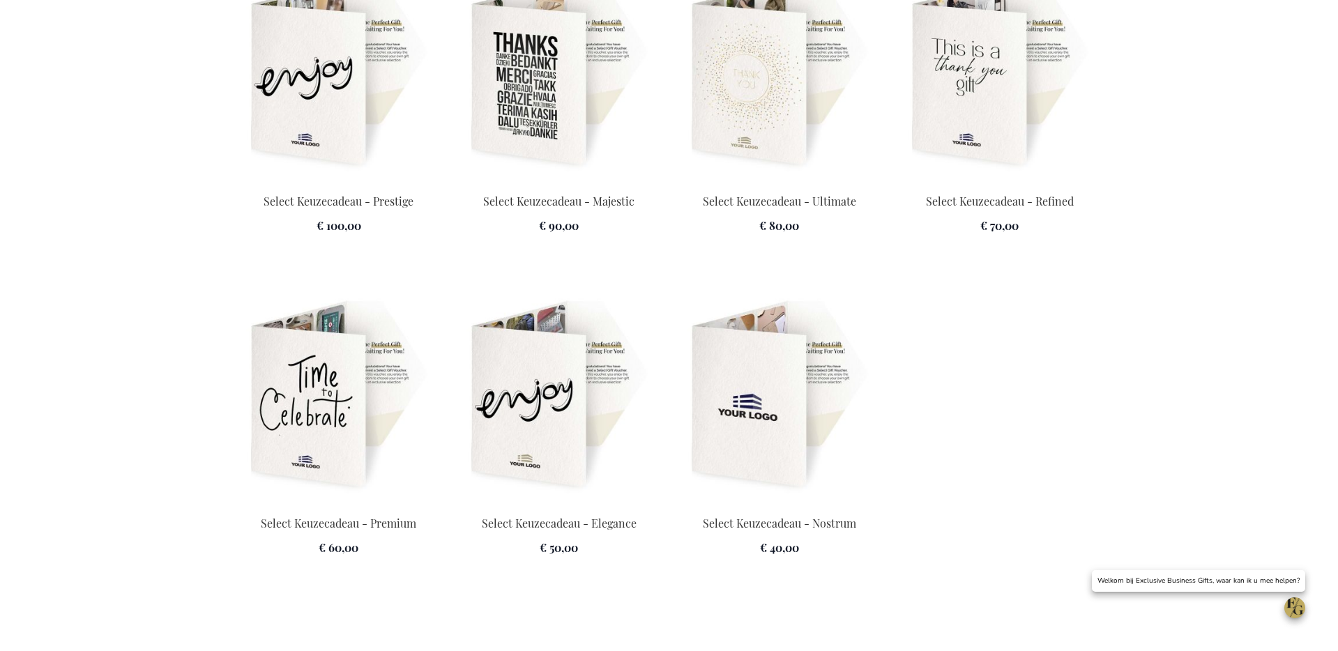
click at [245, 420] on img at bounding box center [339, 395] width 204 height 195
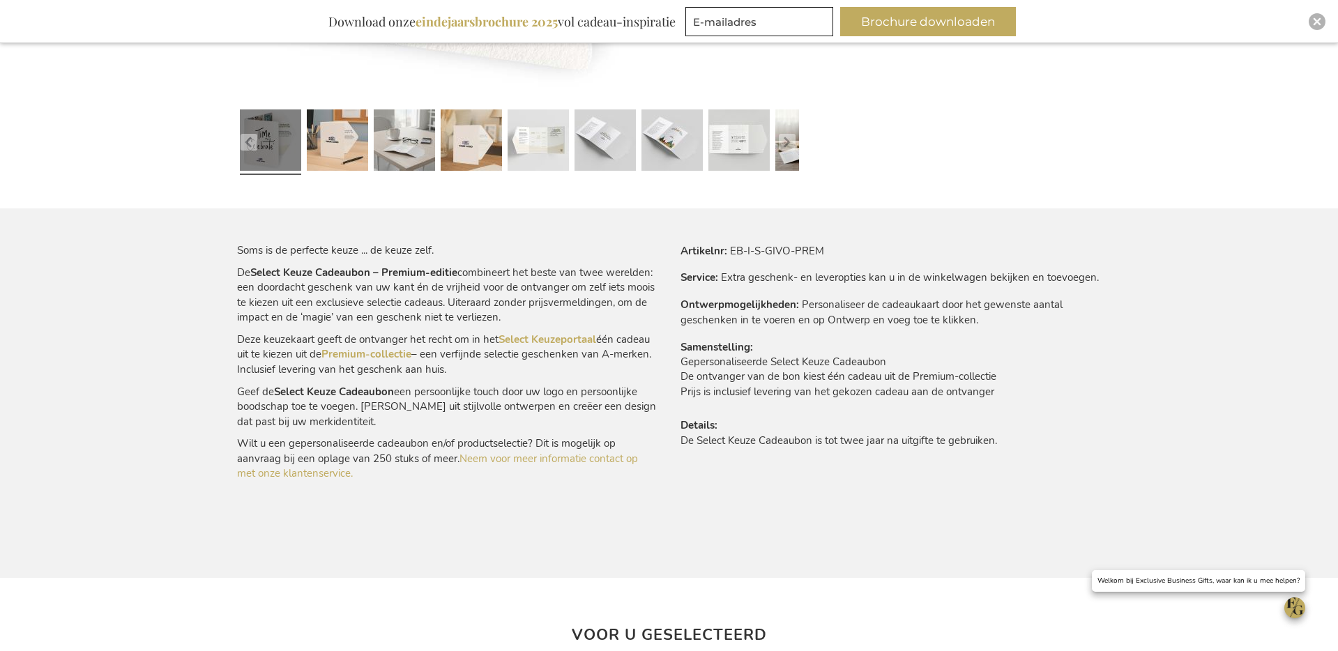
scroll to position [786, 0]
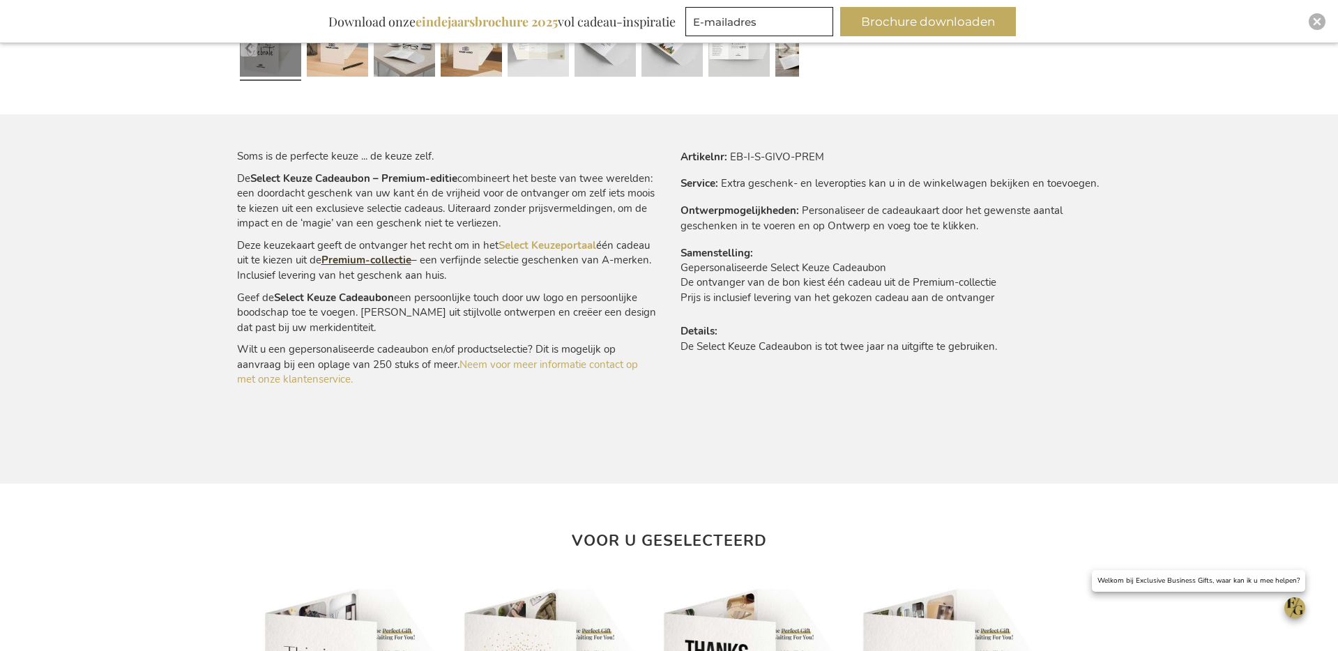
click at [370, 261] on link "Premium-collectie" at bounding box center [367, 260] width 90 height 14
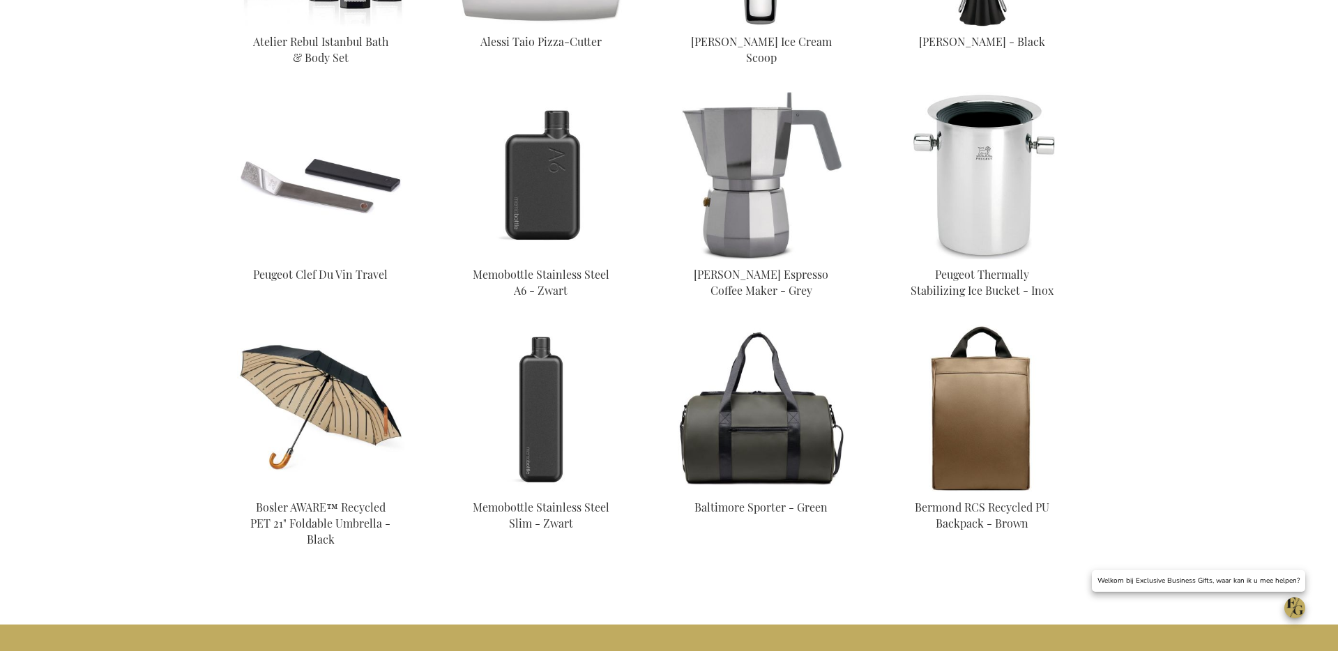
scroll to position [2940, 0]
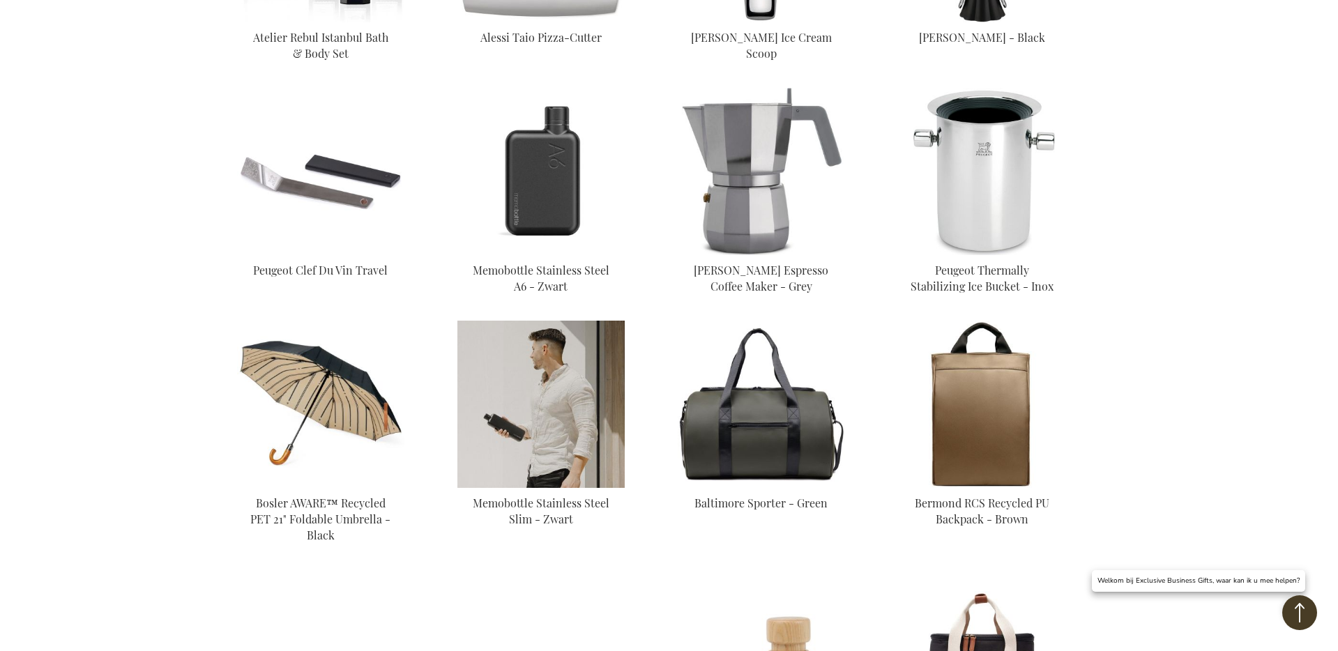
click at [580, 358] on img at bounding box center [541, 404] width 167 height 167
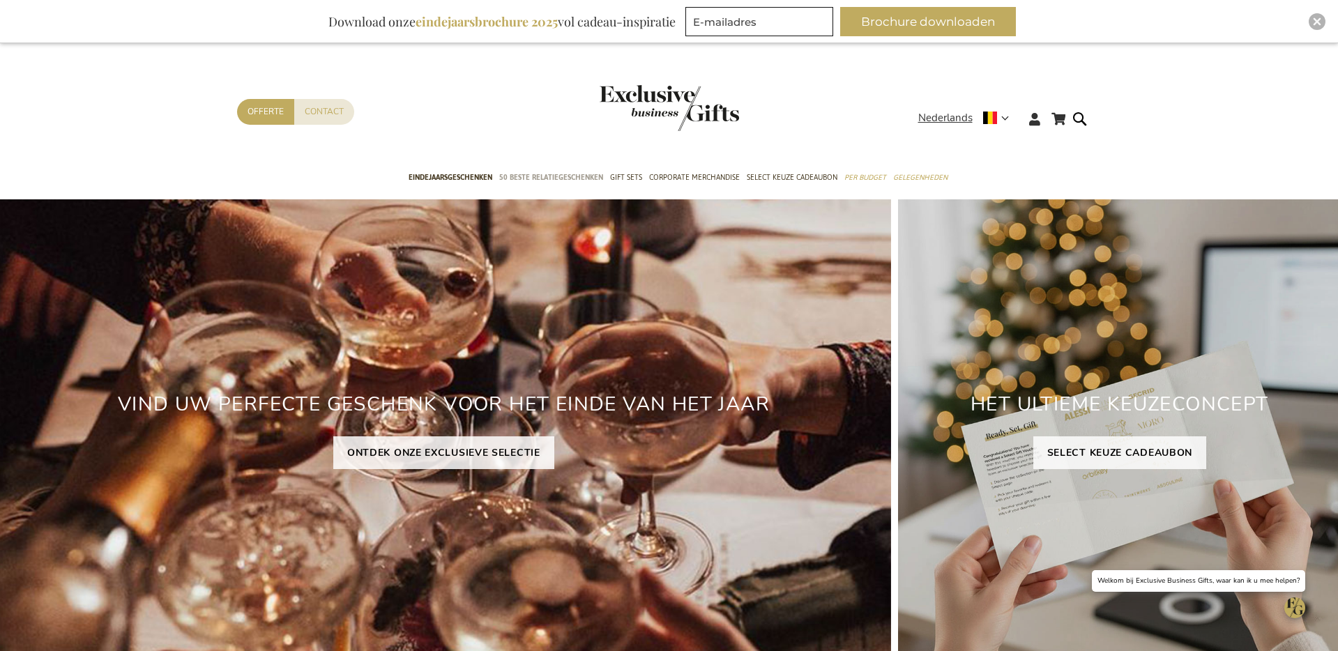
click at [540, 182] on span "50 beste relatiegeschenken" at bounding box center [551, 177] width 104 height 15
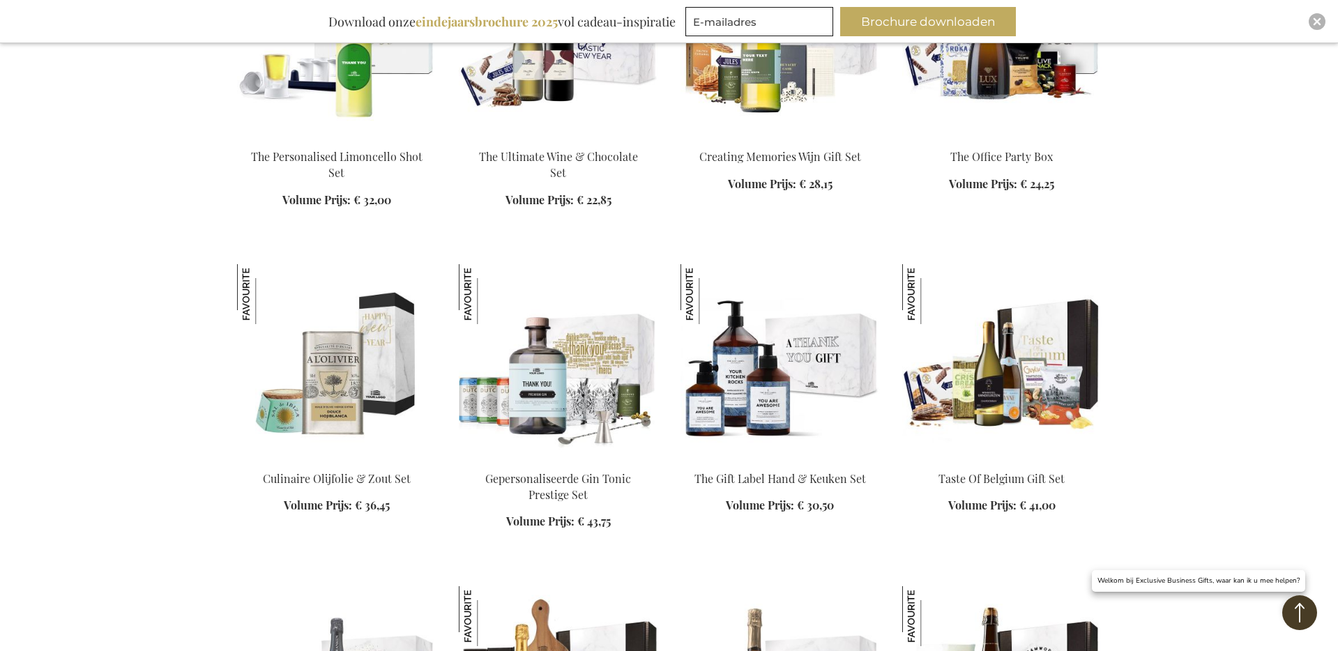
scroll to position [1374, 0]
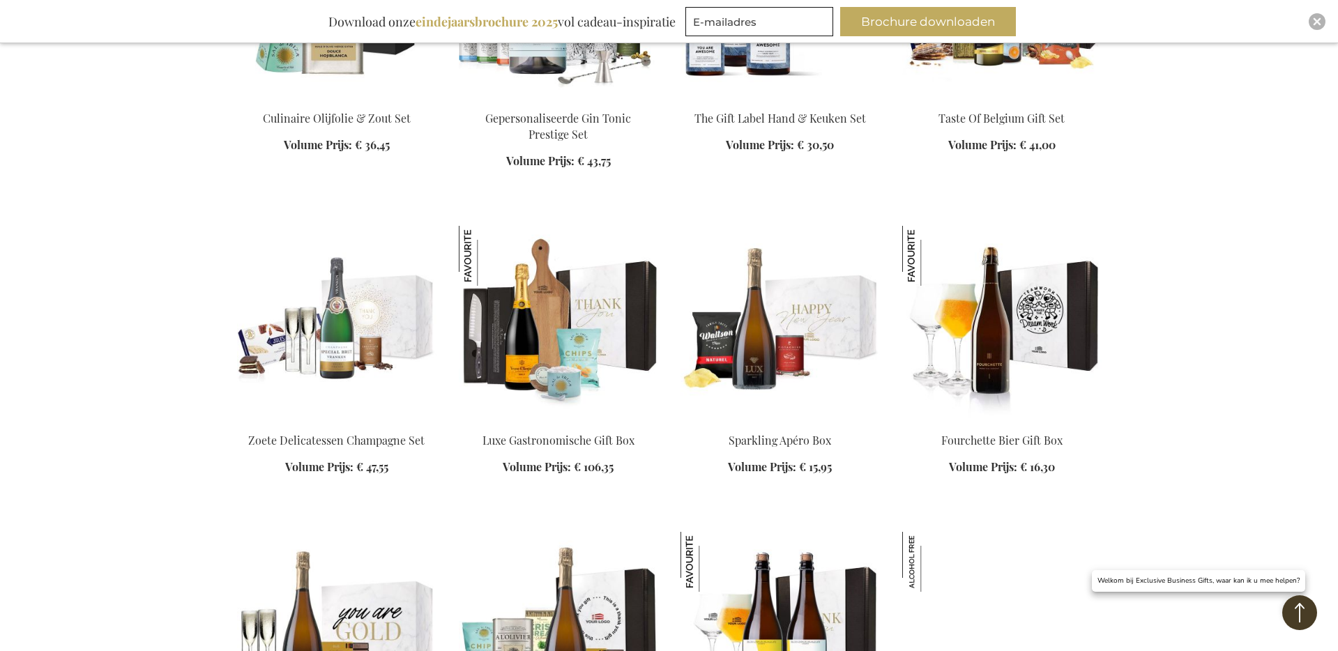
scroll to position [1670, 0]
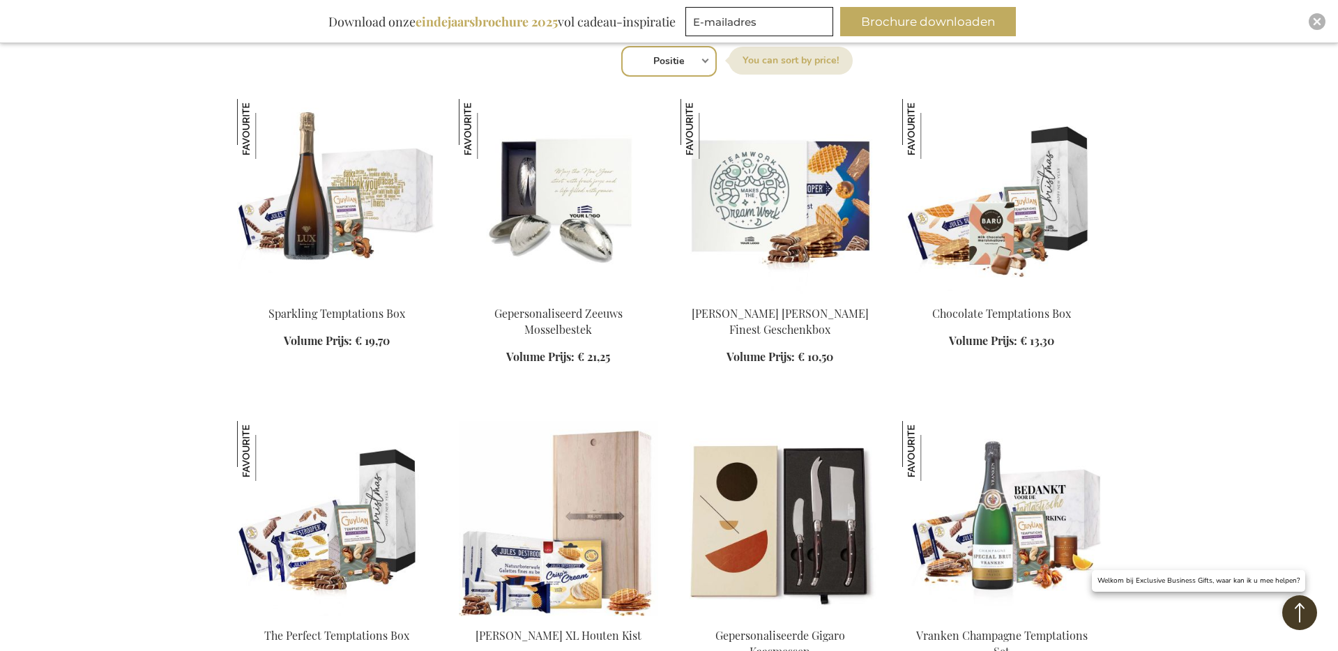
scroll to position [252, 0]
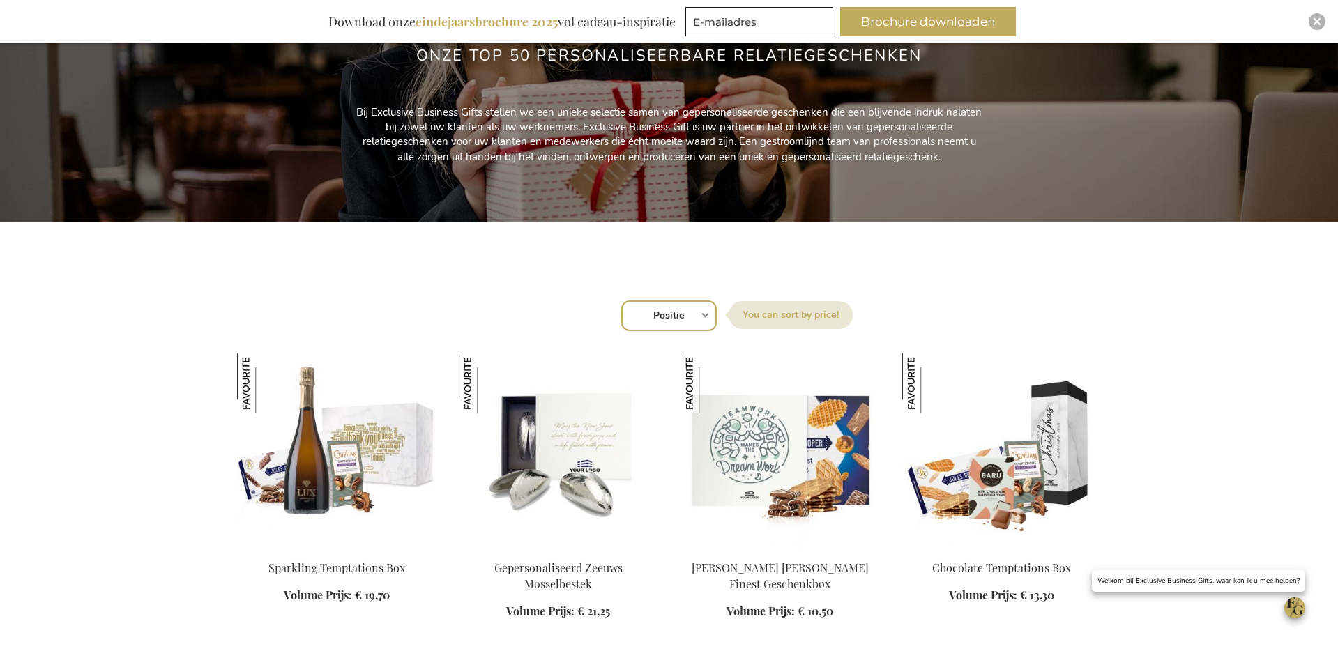
click at [357, 448] on img at bounding box center [336, 451] width 199 height 195
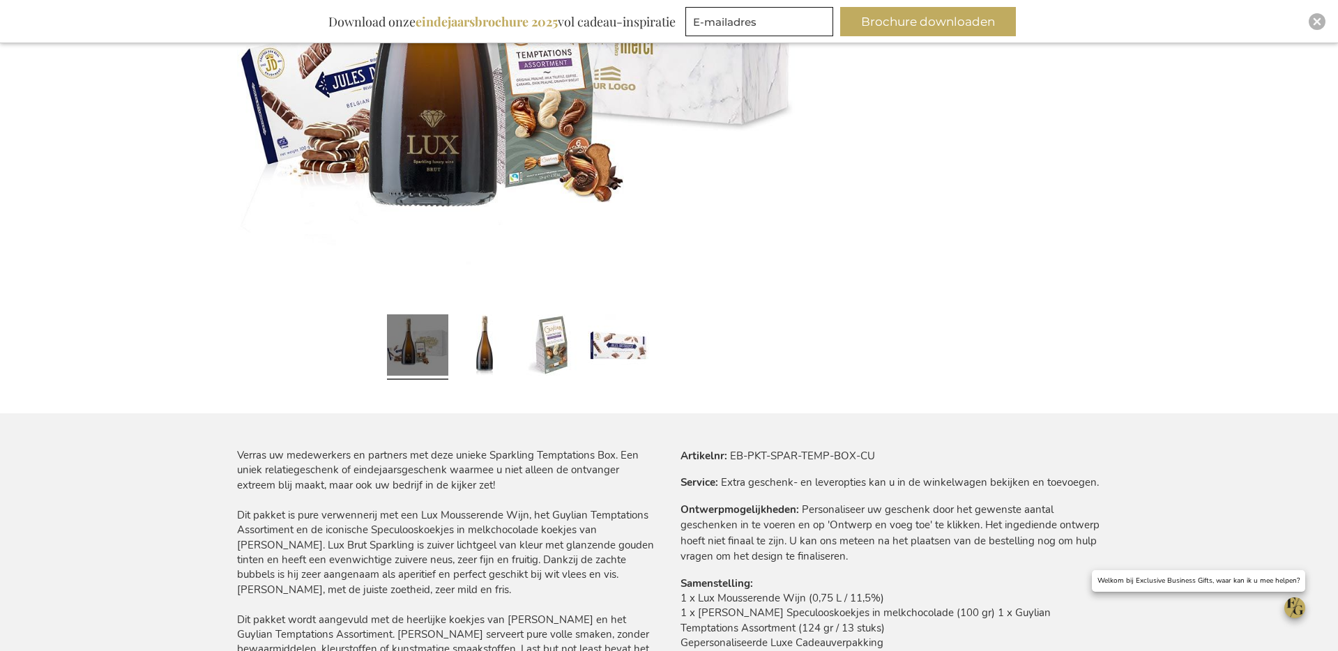
scroll to position [491, 0]
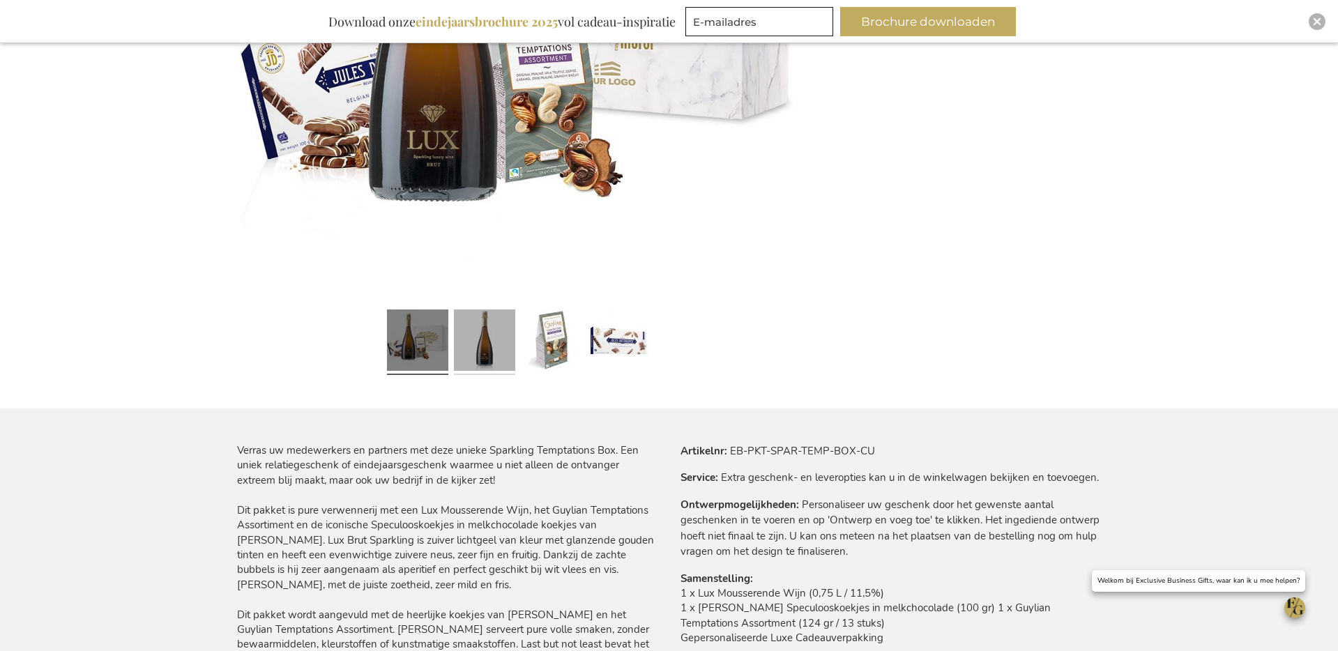
click at [482, 346] on link at bounding box center [484, 342] width 61 height 77
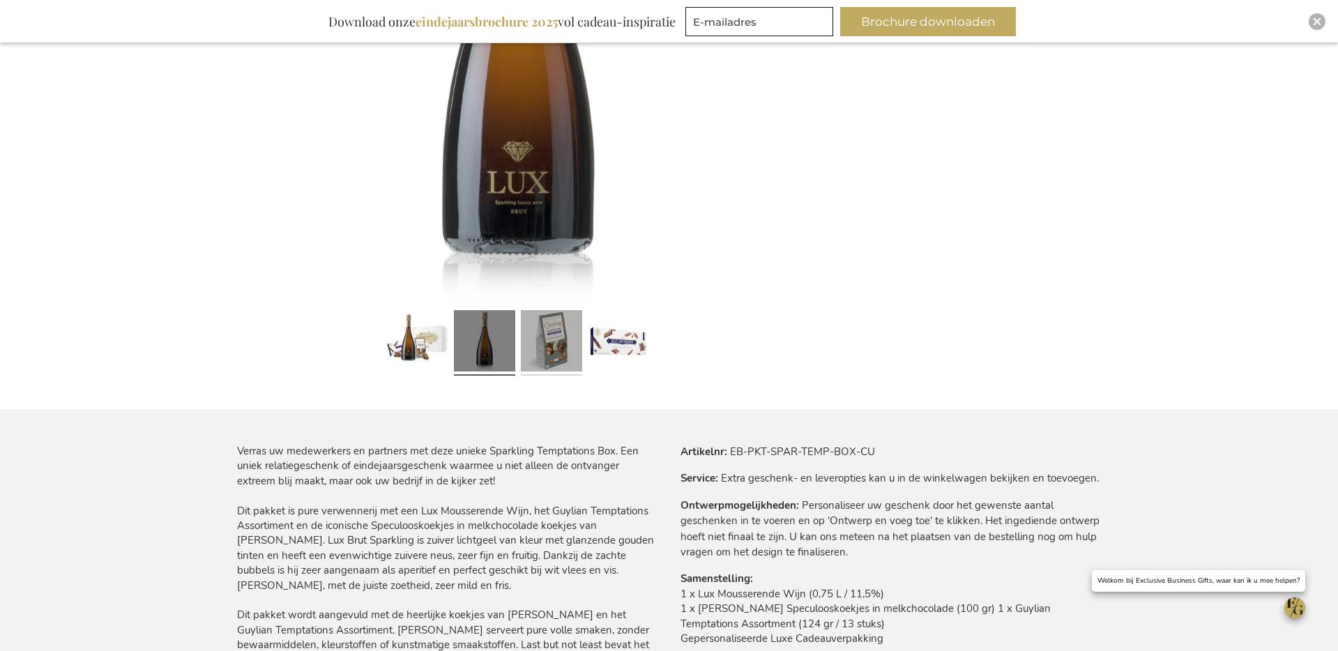
click at [560, 351] on link at bounding box center [551, 343] width 61 height 77
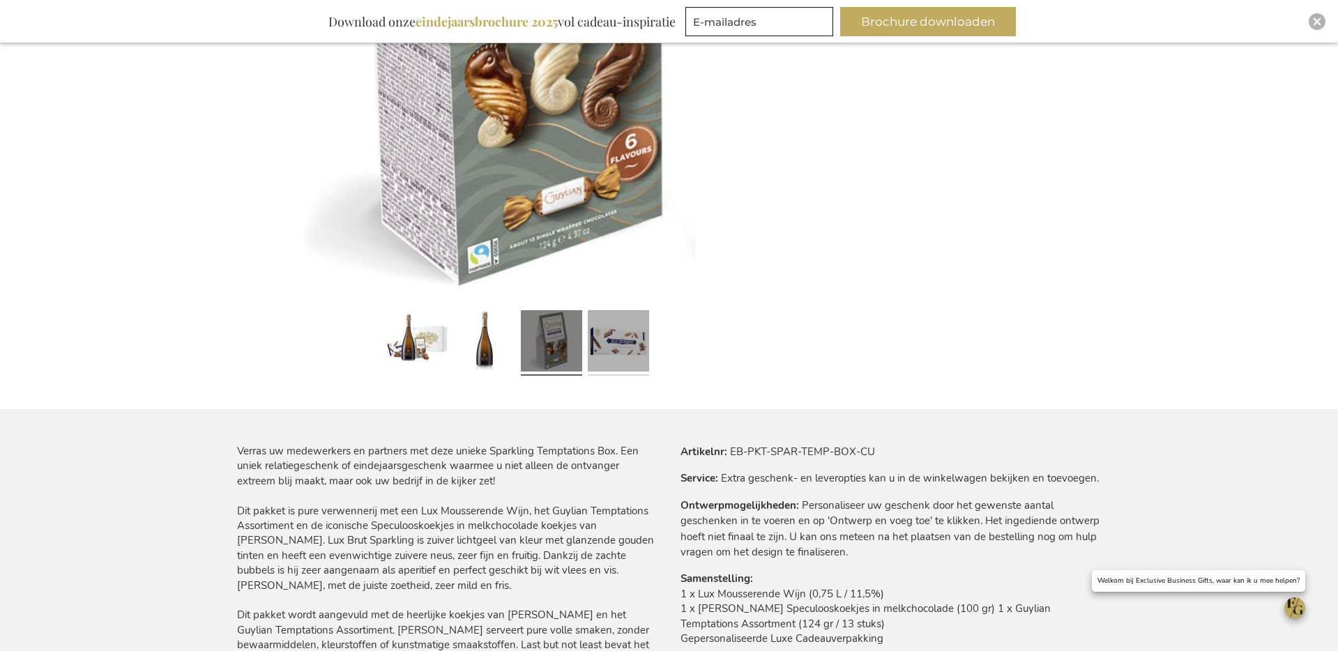
click at [622, 339] on link at bounding box center [618, 343] width 61 height 77
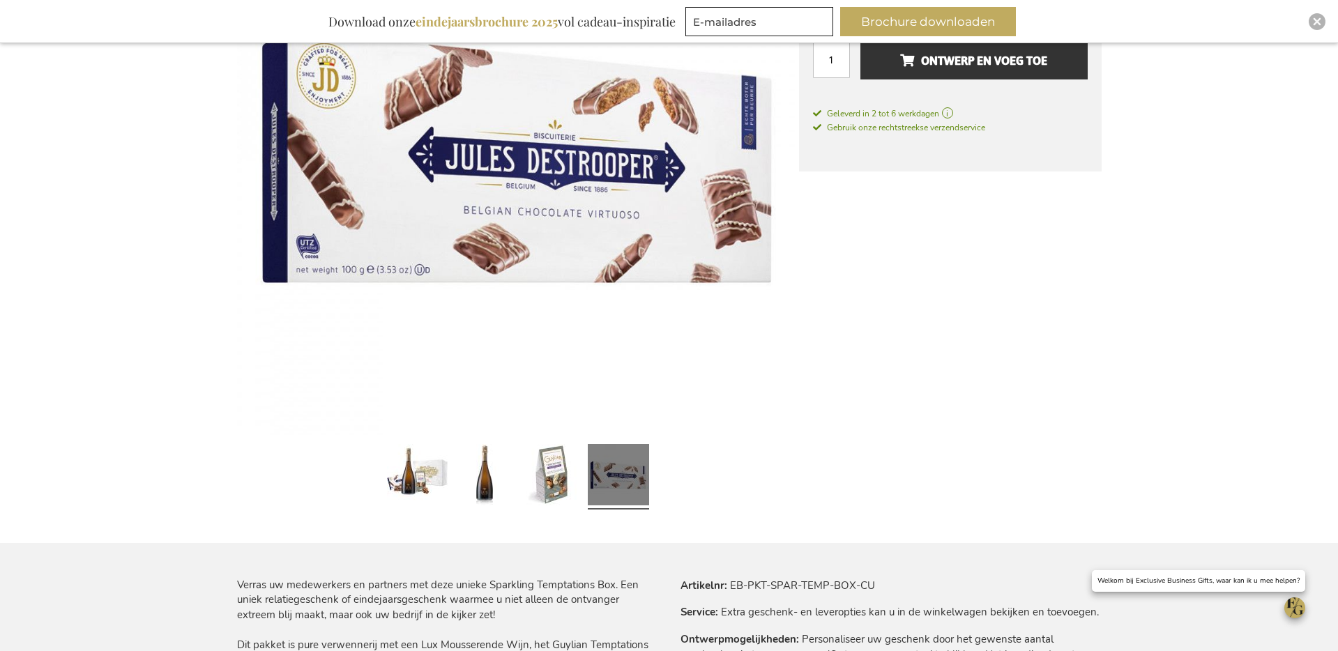
scroll to position [334, 0]
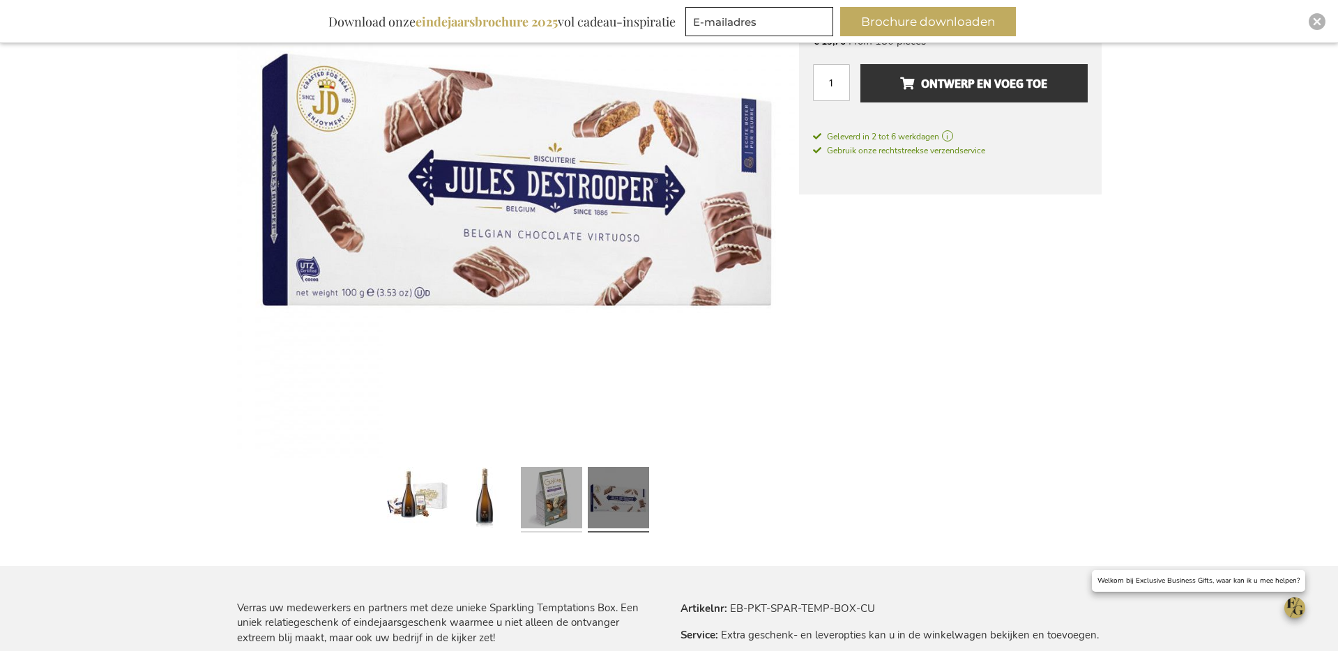
click at [536, 482] on link at bounding box center [551, 500] width 61 height 77
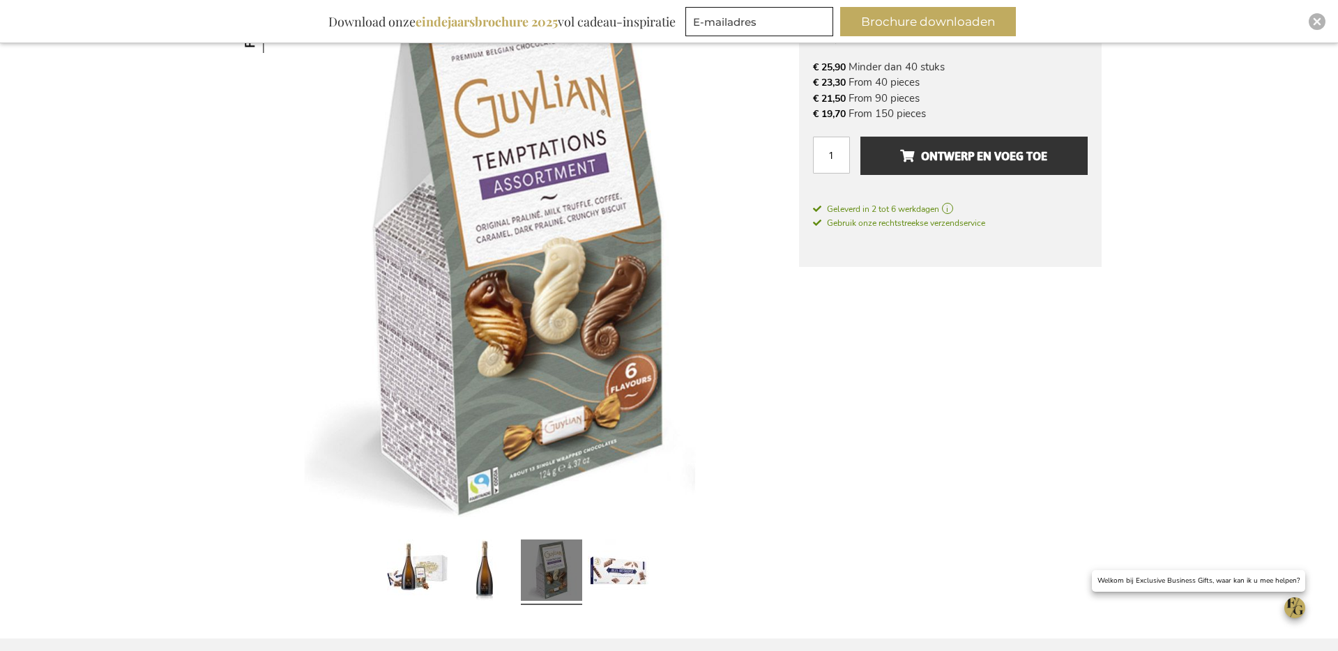
scroll to position [231, 0]
